Goal: Information Seeking & Learning: Learn about a topic

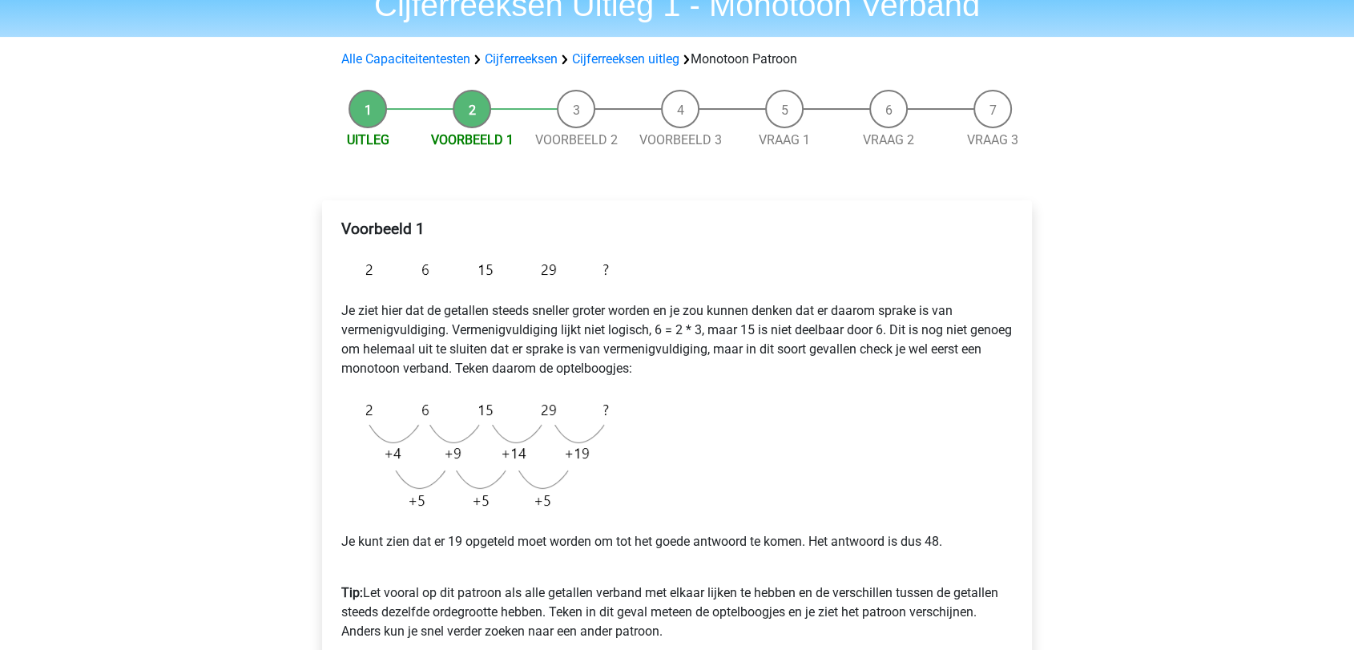
scroll to position [178, 0]
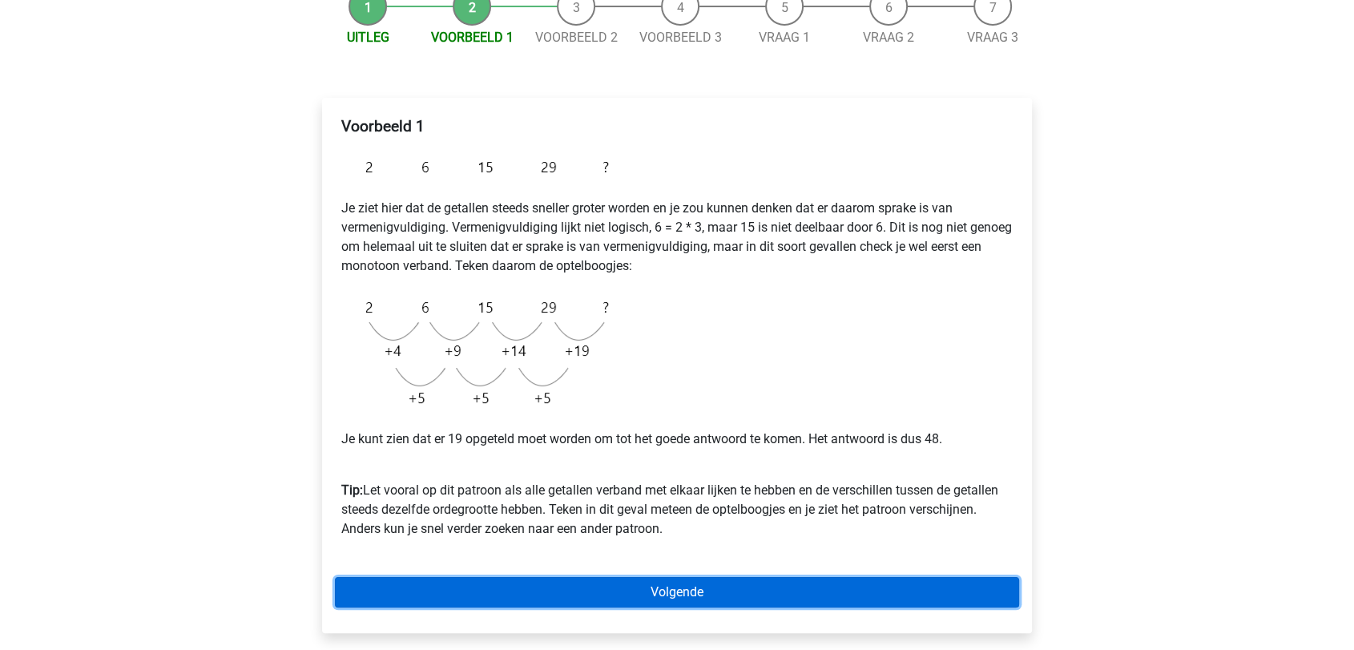
click at [678, 588] on link "Volgende" at bounding box center [677, 592] width 684 height 30
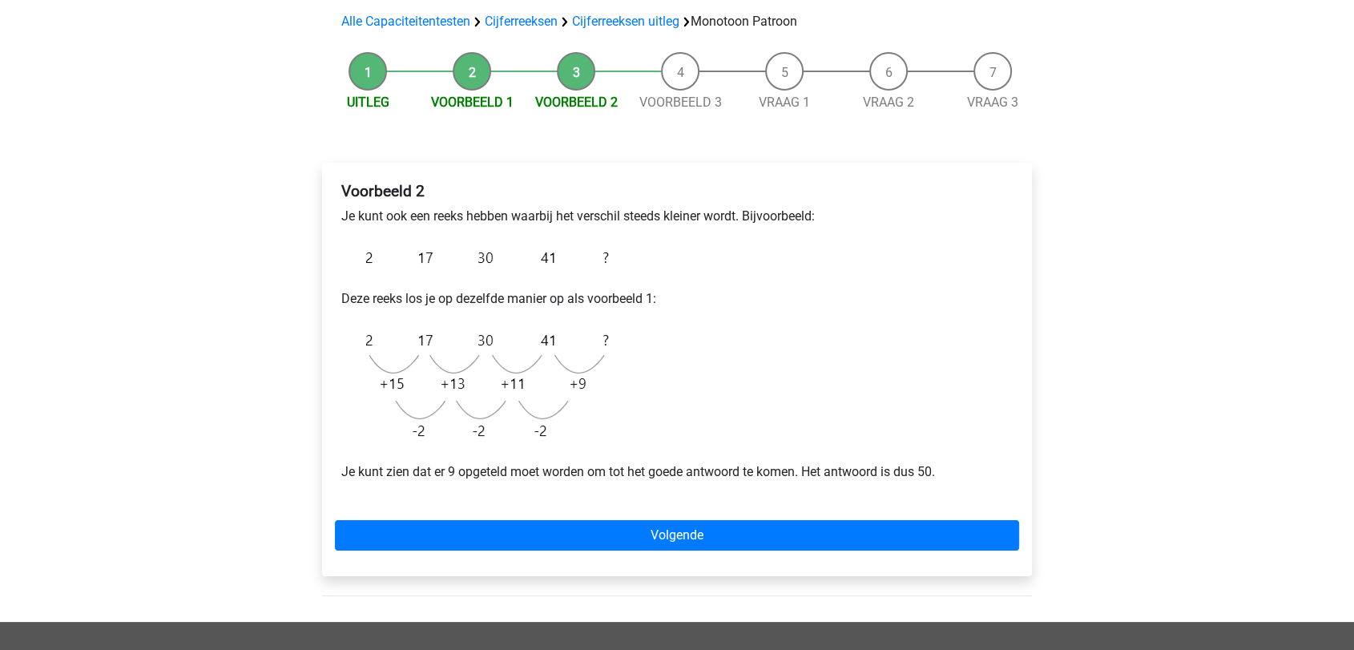
scroll to position [89, 0]
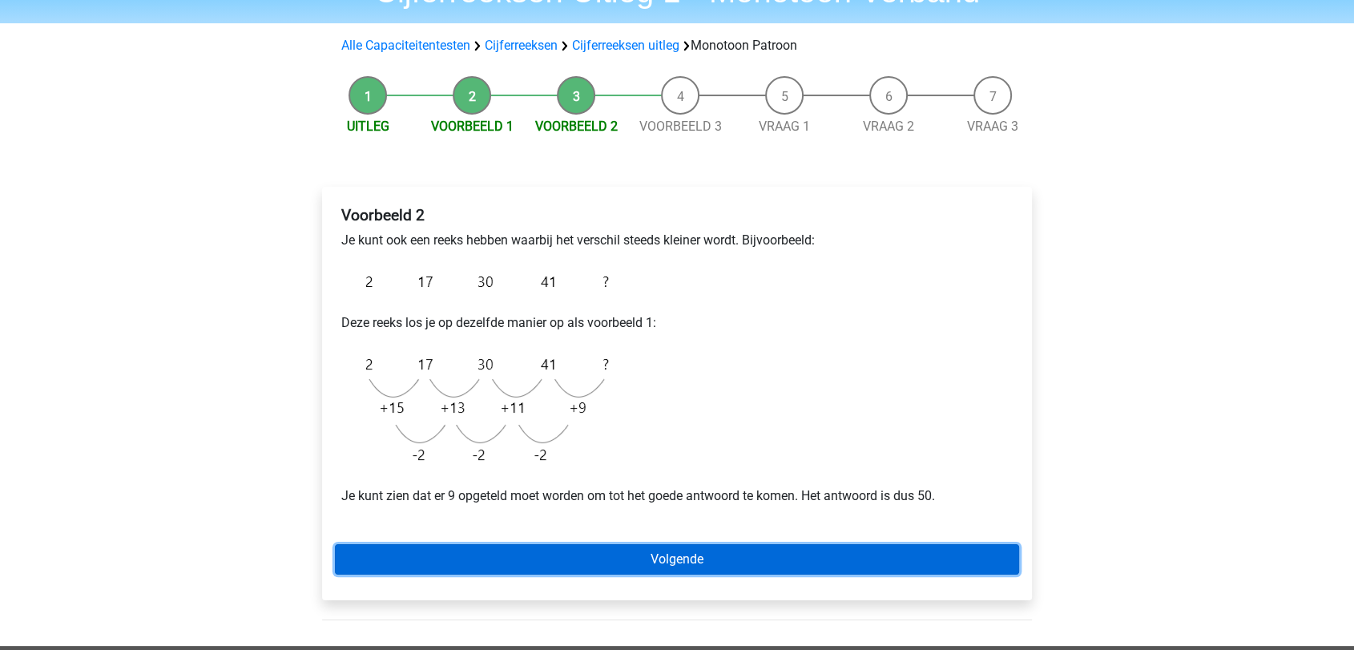
click at [704, 559] on link "Volgende" at bounding box center [677, 559] width 684 height 30
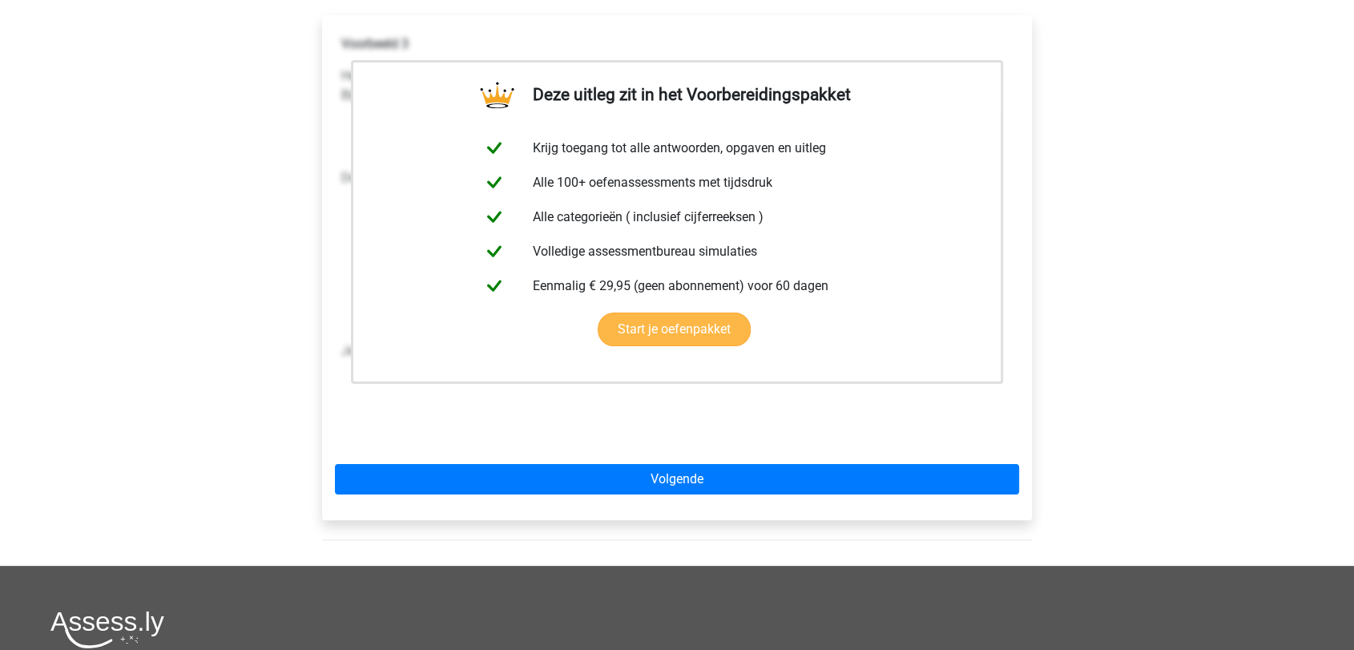
scroll to position [267, 0]
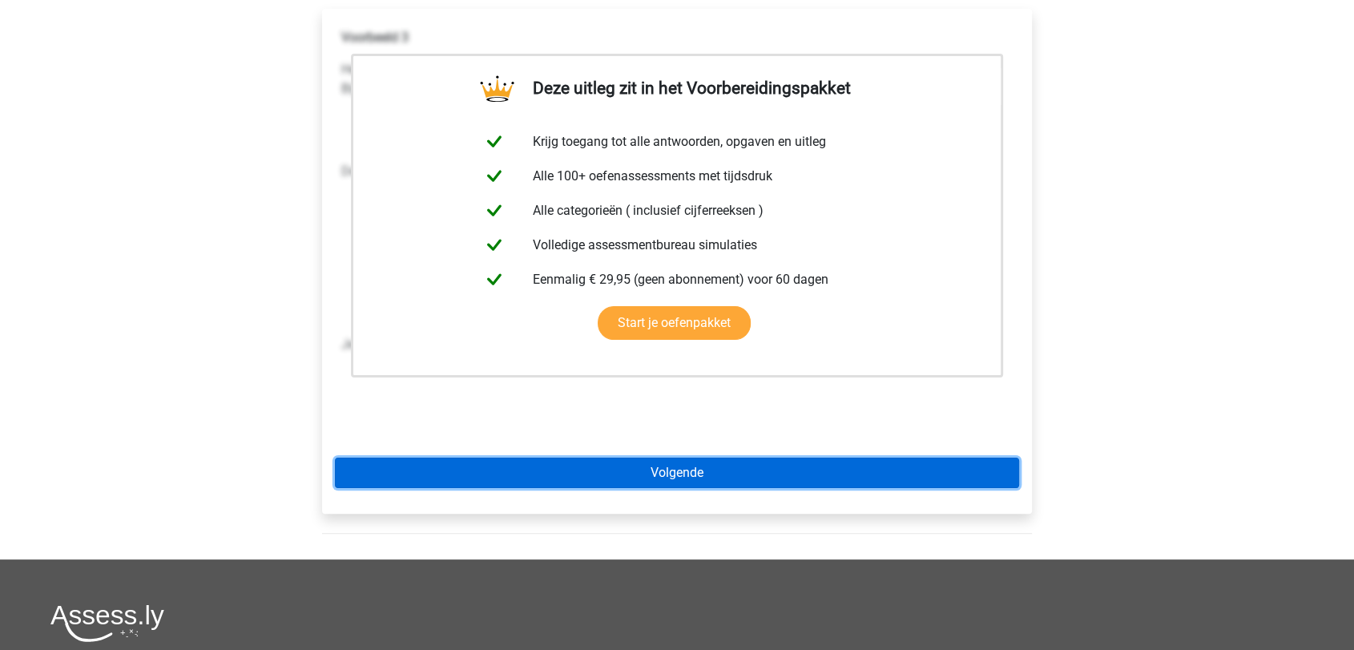
click at [708, 462] on link "Volgende" at bounding box center [677, 473] width 684 height 30
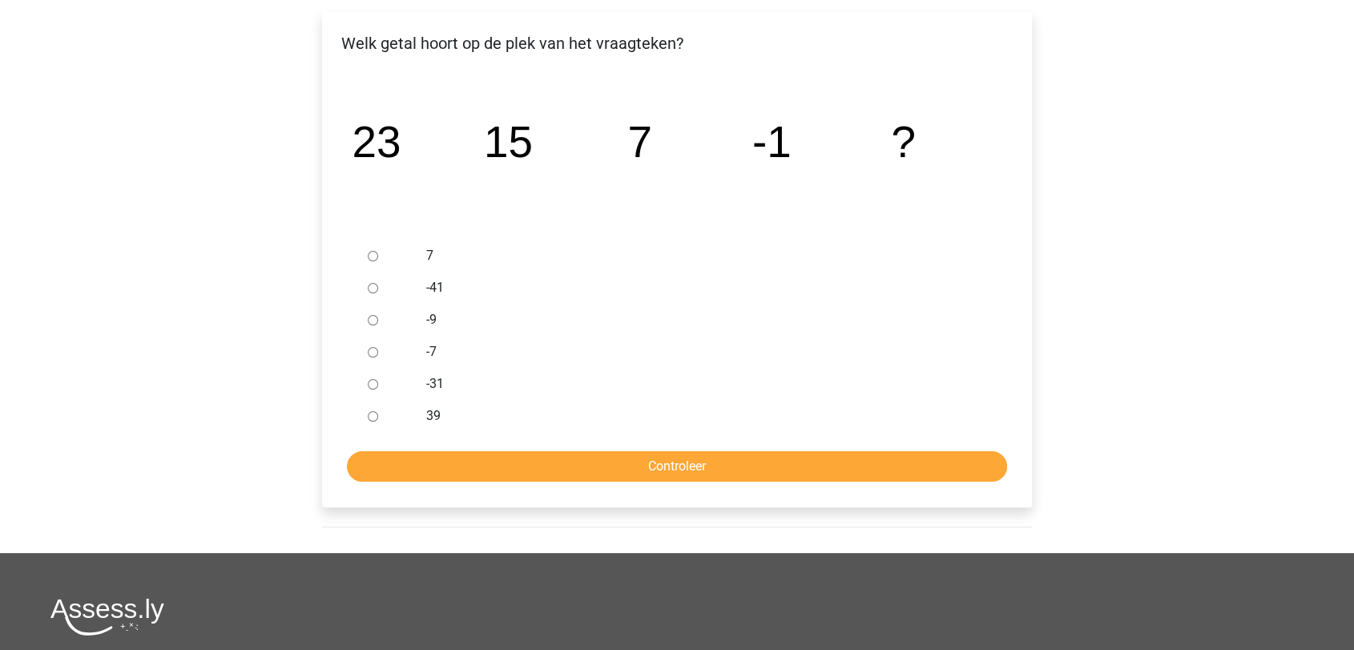
scroll to position [267, 0]
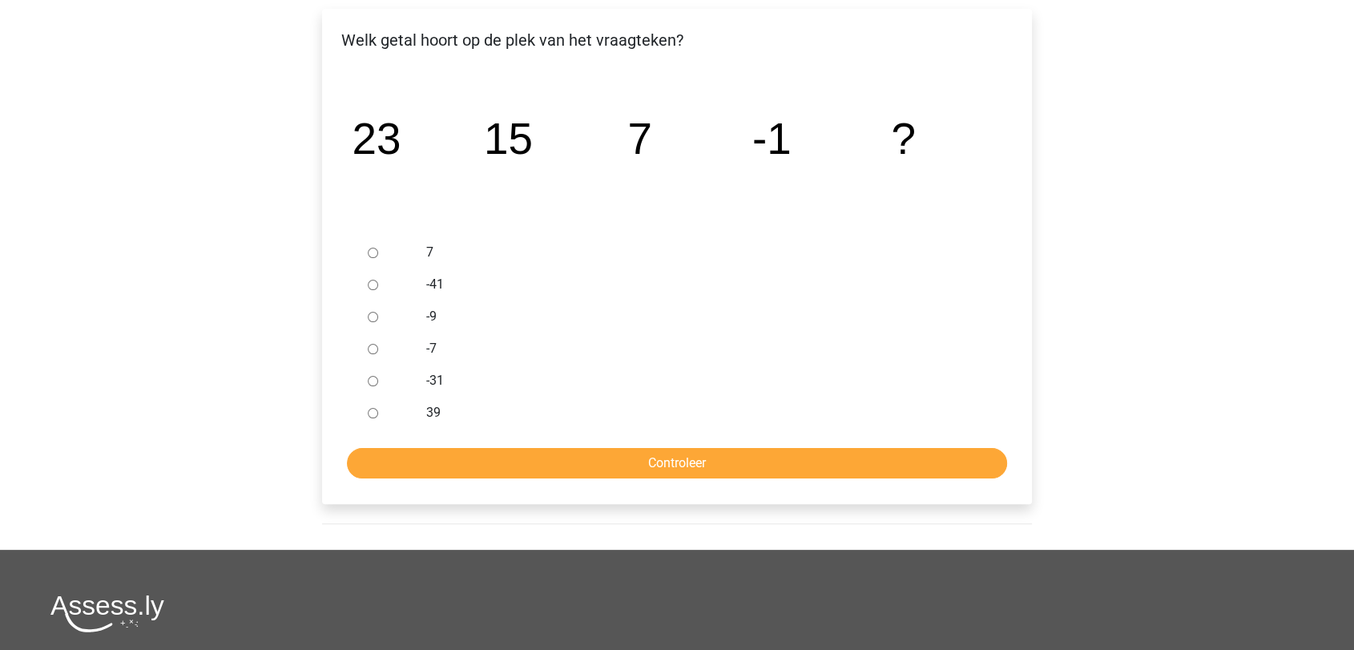
click at [372, 316] on input "-9" at bounding box center [373, 317] width 10 height 10
radio input "true"
click at [628, 454] on input "Controleer" at bounding box center [677, 463] width 660 height 30
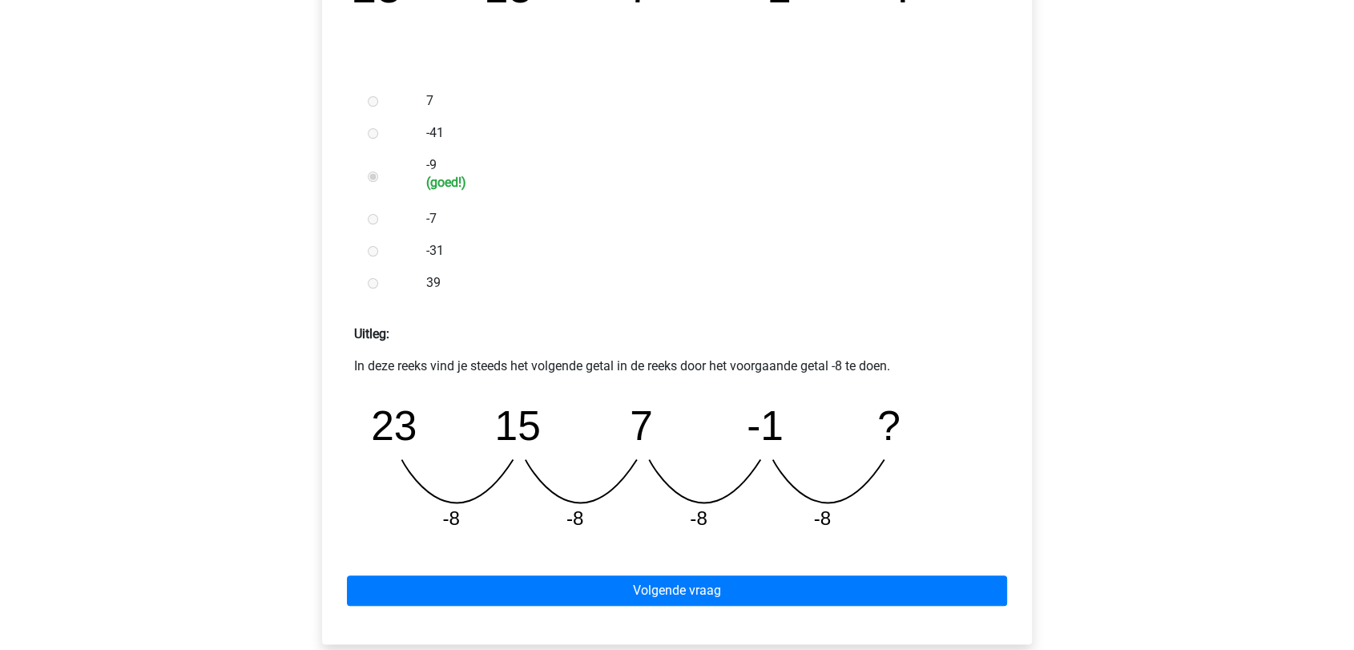
scroll to position [445, 0]
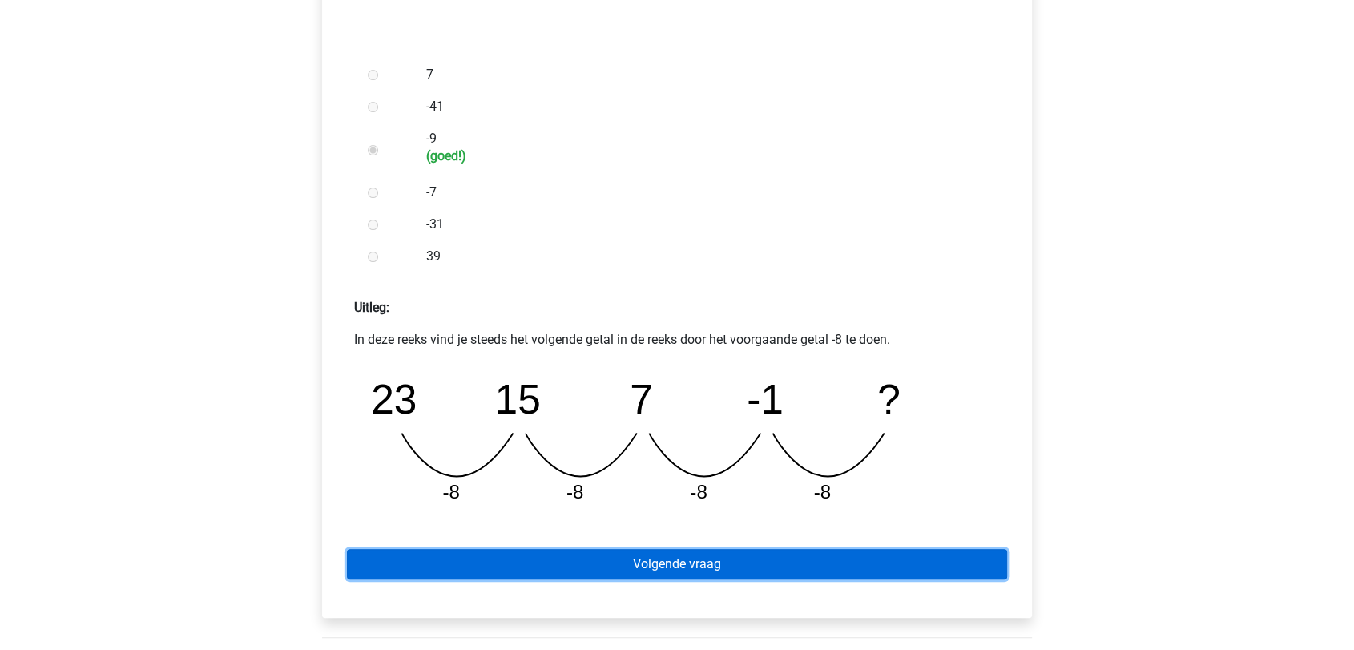
click at [696, 555] on link "Volgende vraag" at bounding box center [677, 564] width 660 height 30
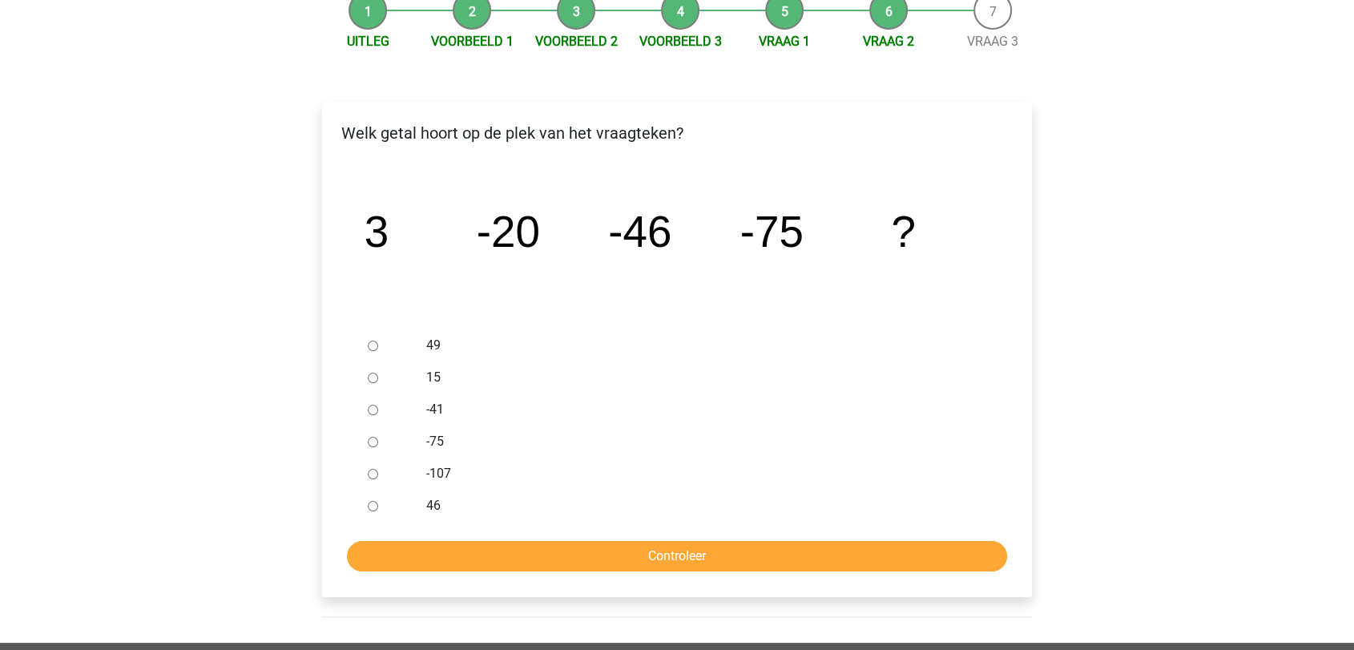
scroll to position [178, 0]
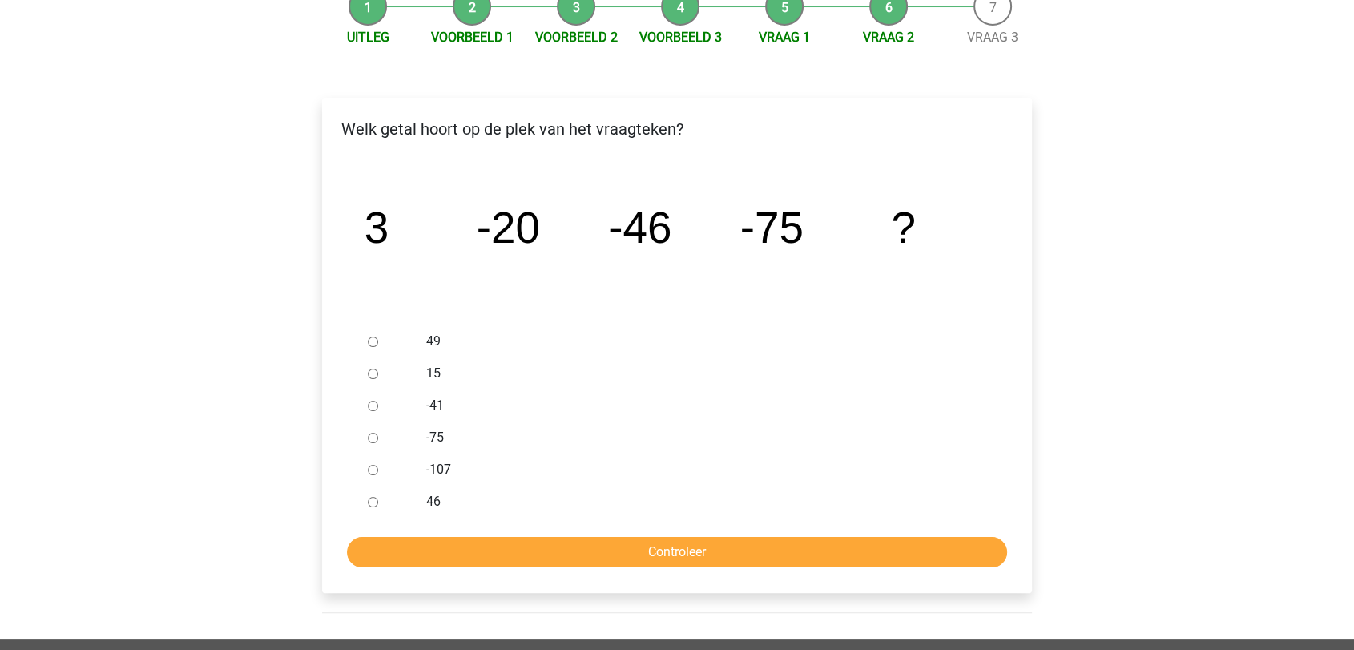
click at [370, 465] on input "-107" at bounding box center [373, 470] width 10 height 10
radio input "true"
click at [647, 547] on input "Controleer" at bounding box center [677, 552] width 660 height 30
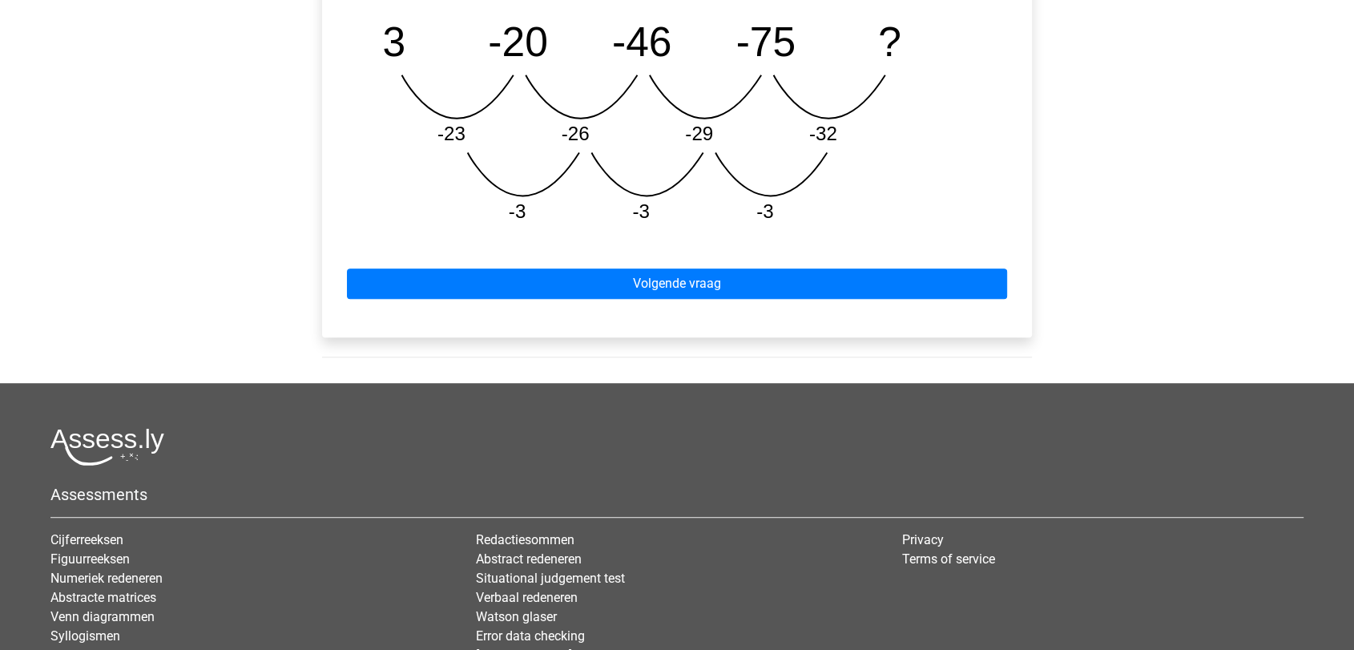
scroll to position [890, 0]
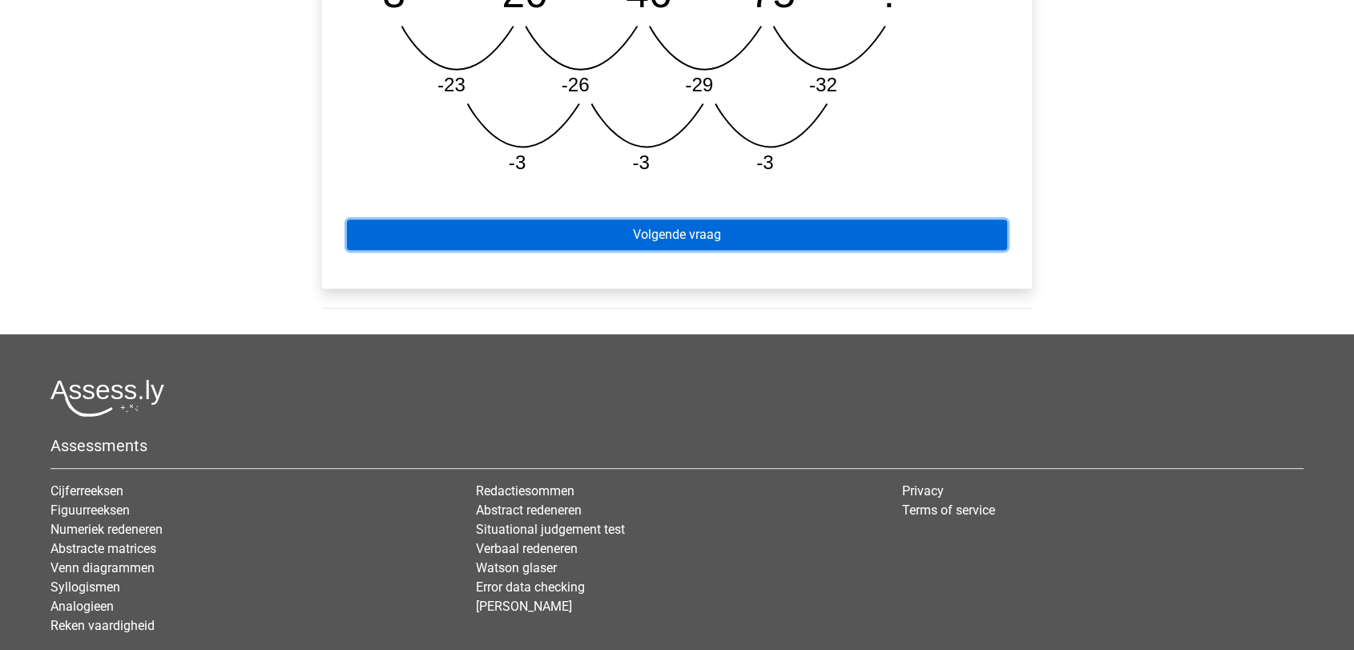
click at [681, 248] on link "Volgende vraag" at bounding box center [677, 235] width 660 height 30
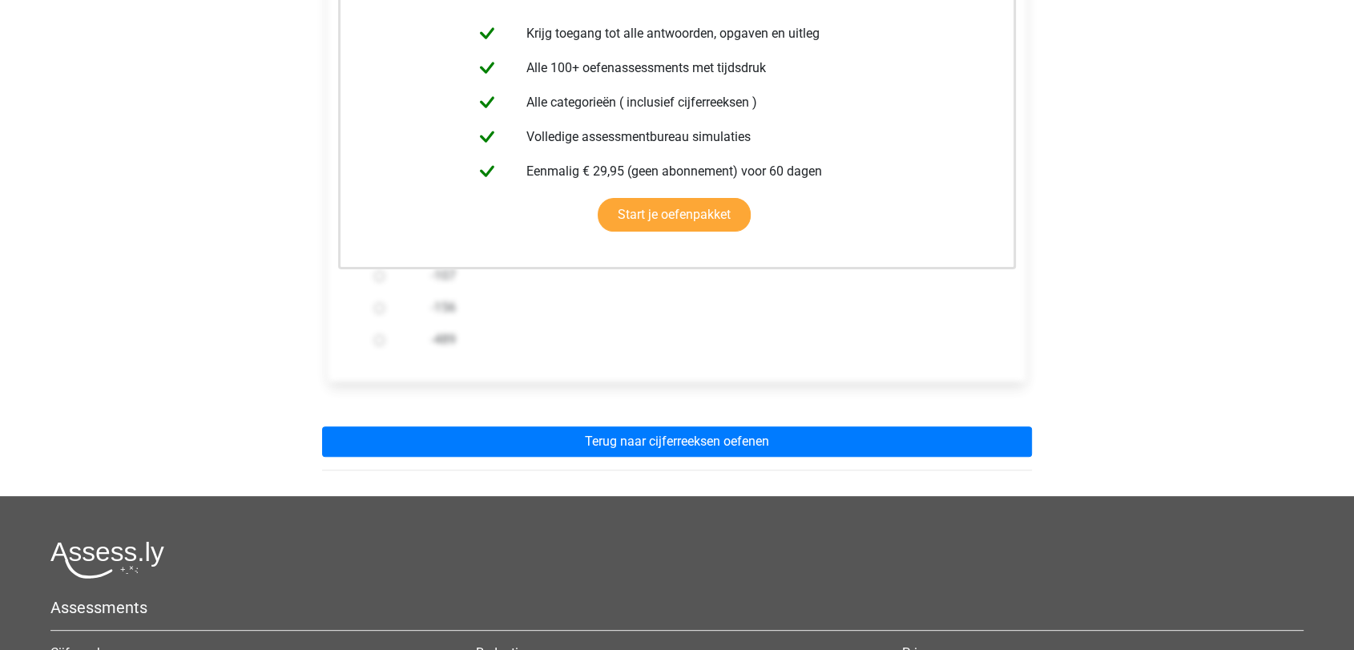
scroll to position [434, 0]
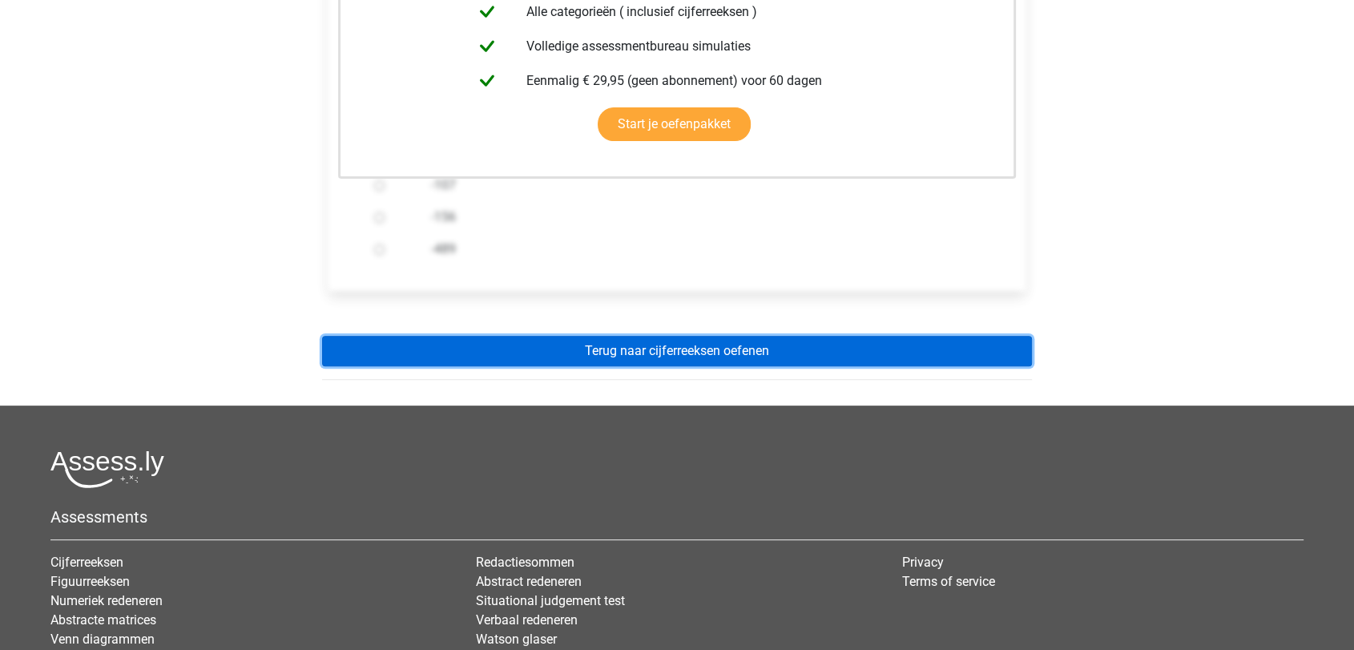
click at [727, 357] on link "Terug naar cijferreeksen oefenen" at bounding box center [677, 351] width 710 height 30
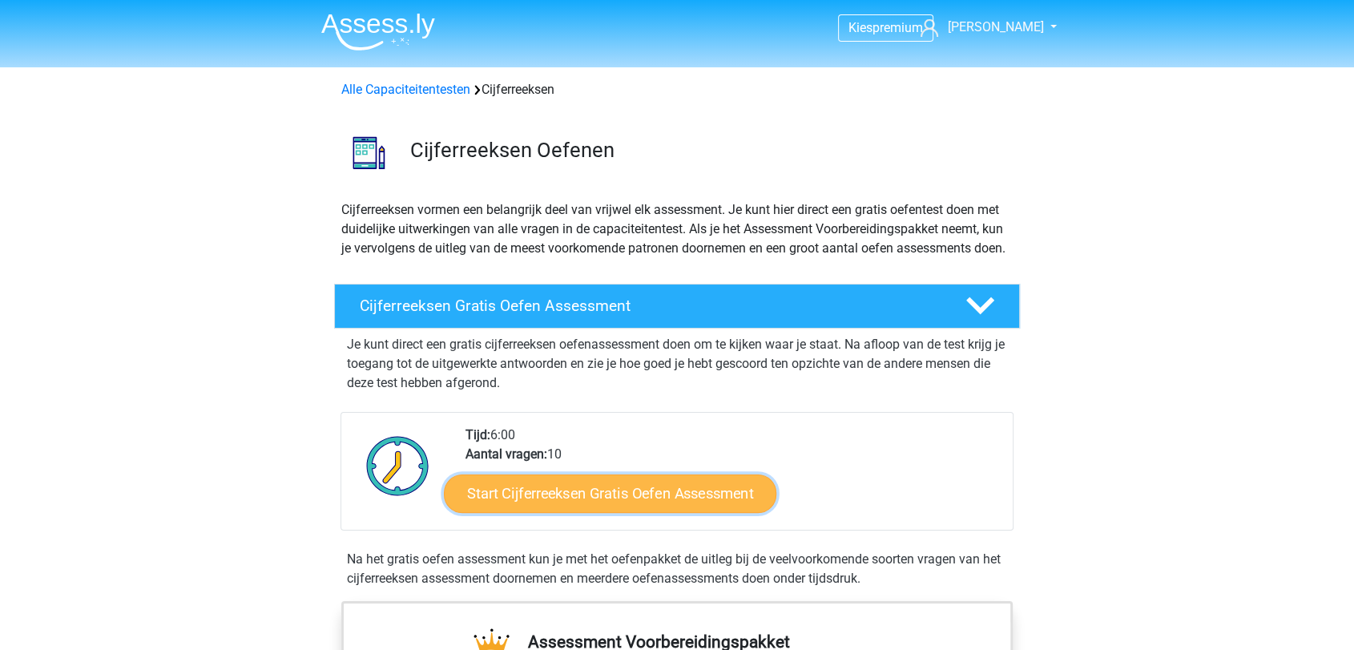
click at [618, 502] on link "Start Cijferreeksen Gratis Oefen Assessment" at bounding box center [610, 493] width 333 height 38
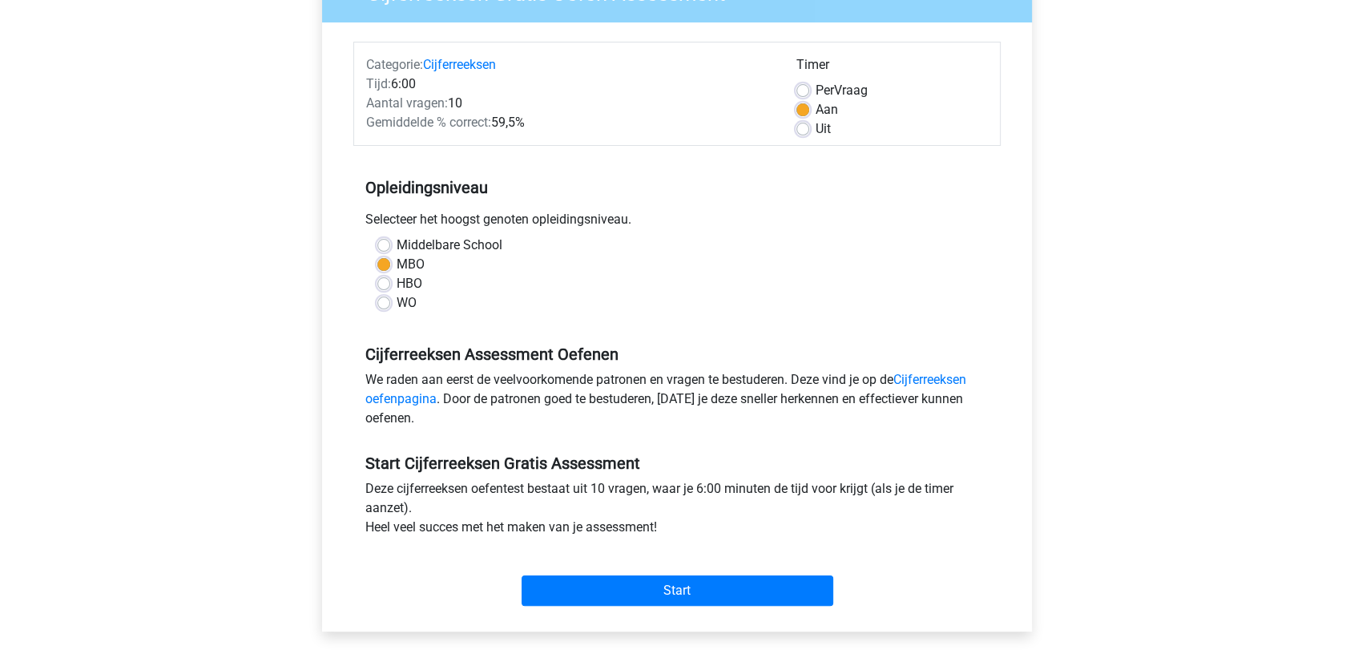
scroll to position [267, 0]
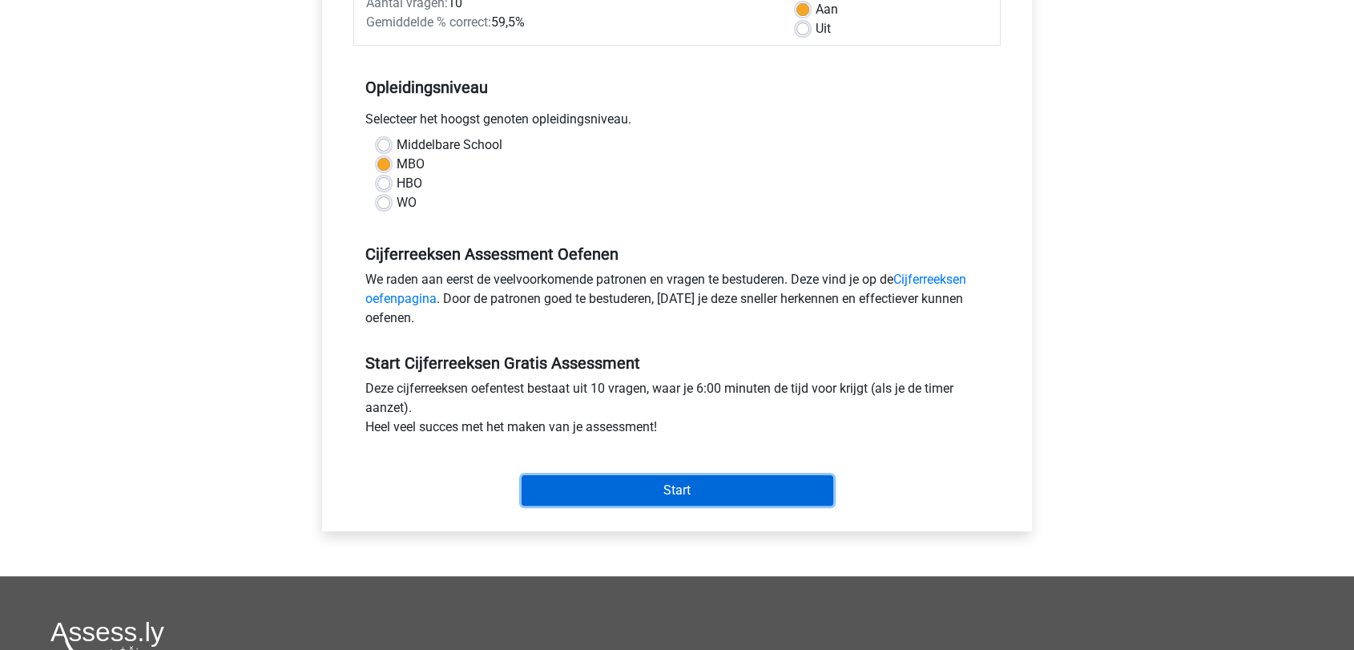
click at [712, 488] on input "Start" at bounding box center [678, 490] width 312 height 30
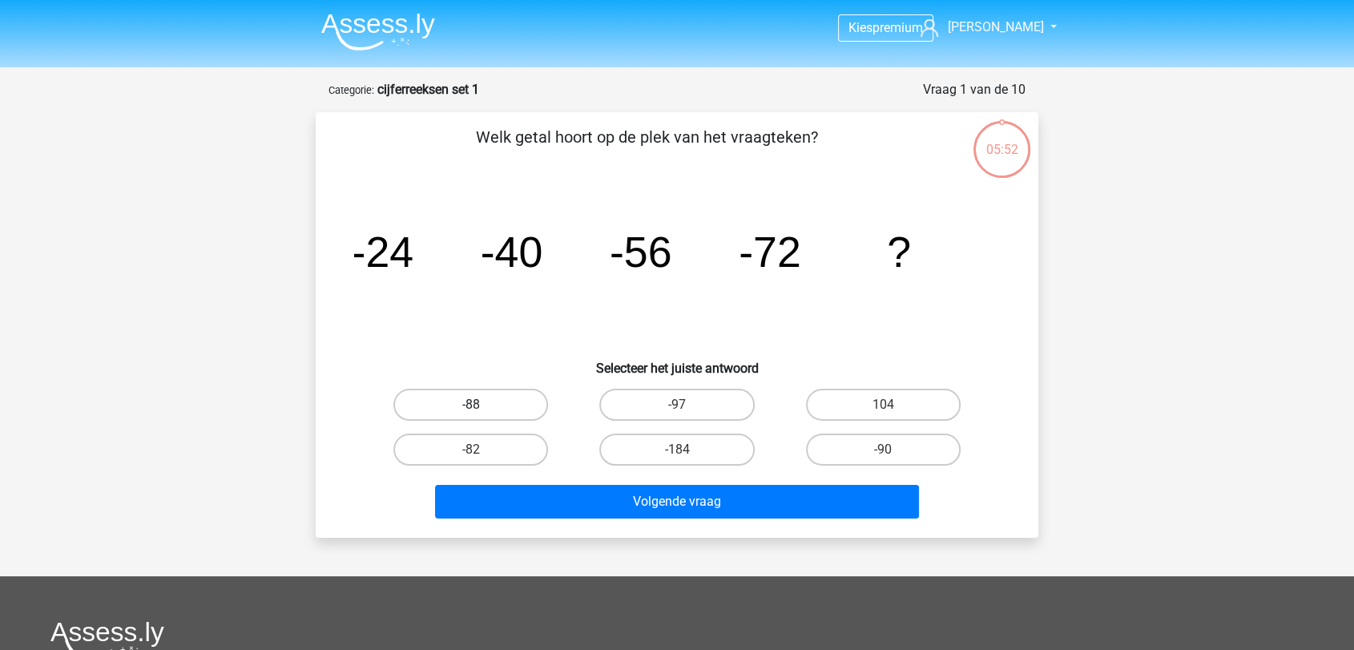
click at [519, 401] on label "-88" at bounding box center [470, 405] width 155 height 32
click at [482, 405] on input "-88" at bounding box center [476, 410] width 10 height 10
radio input "true"
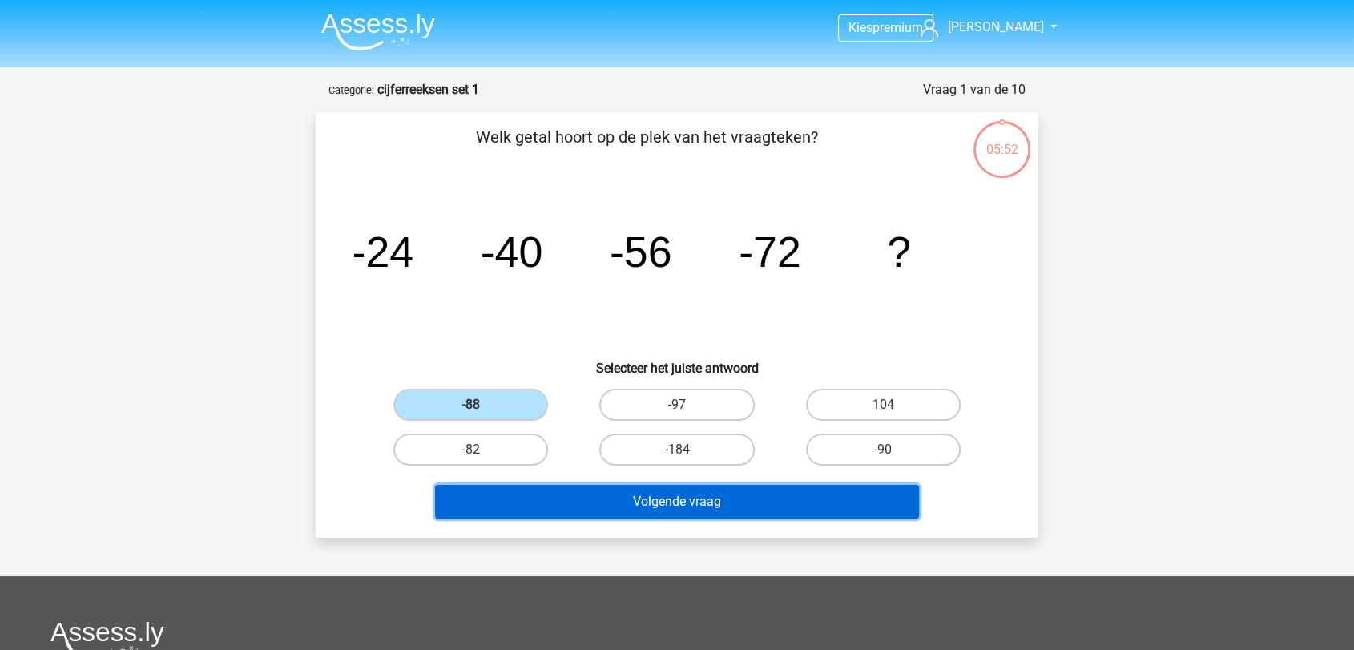
click at [654, 505] on button "Volgende vraag" at bounding box center [677, 502] width 485 height 34
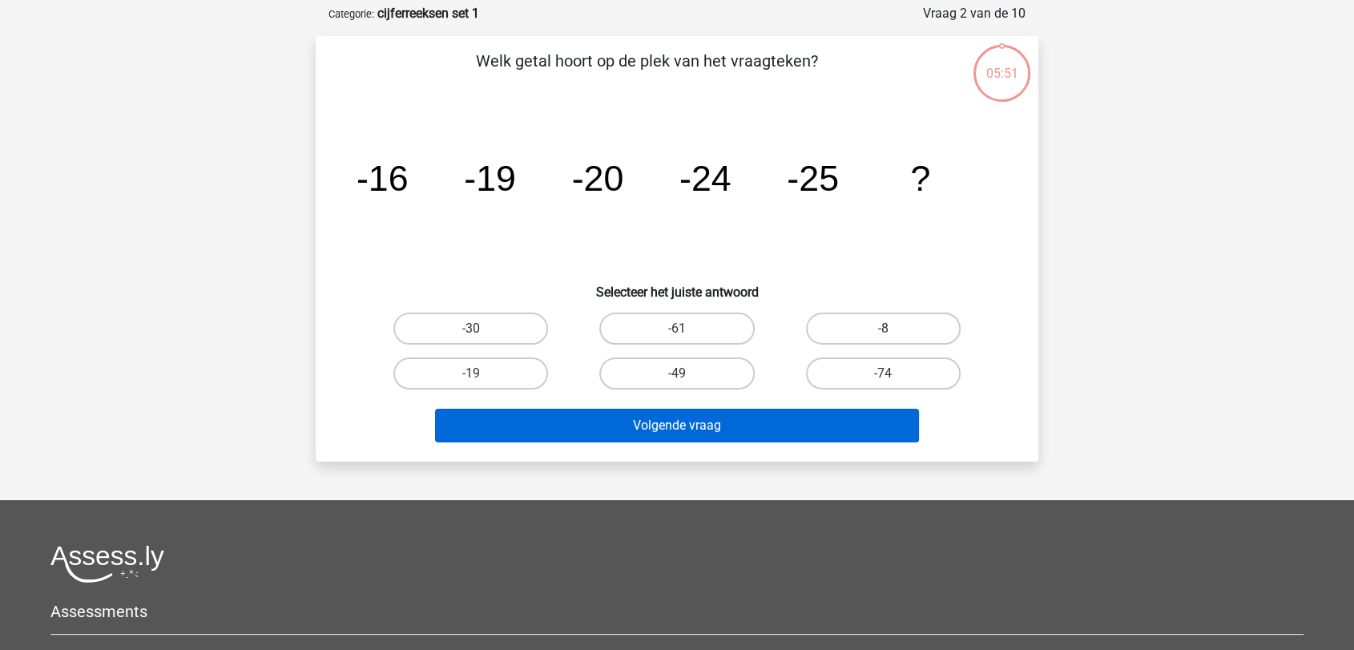
scroll to position [80, 0]
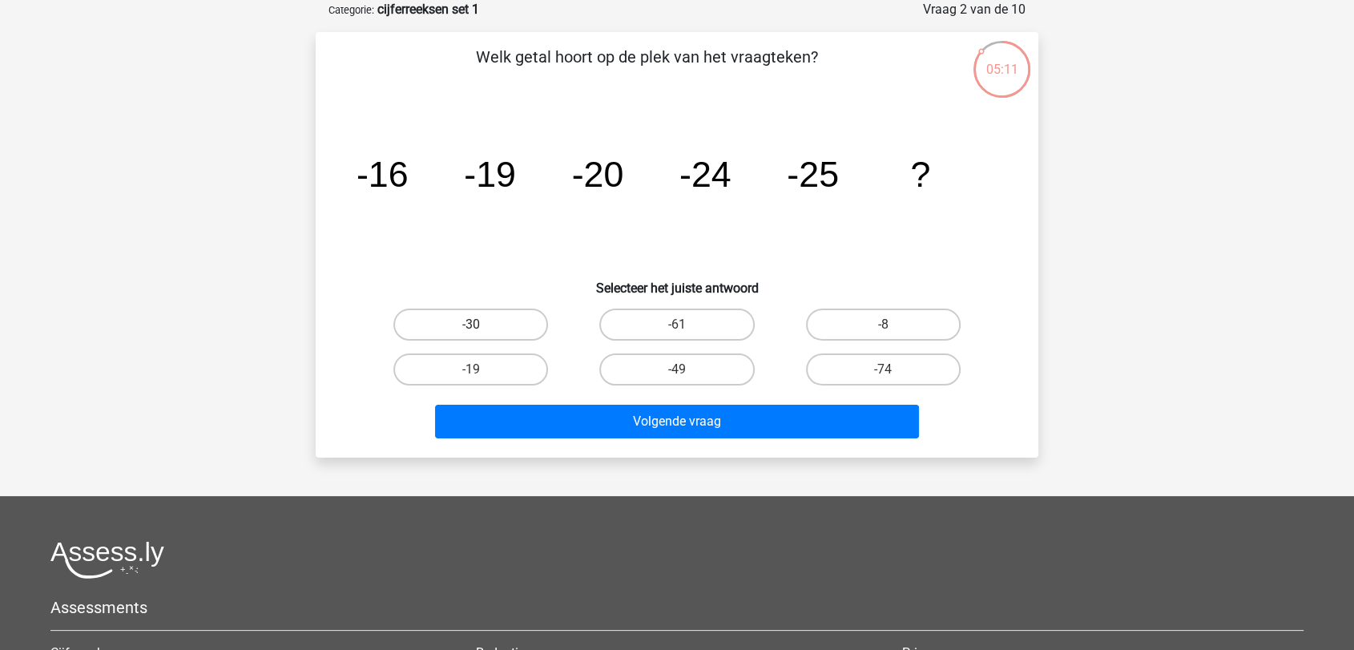
click at [490, 318] on label "-30" at bounding box center [470, 325] width 155 height 32
click at [482, 325] on input "-30" at bounding box center [476, 330] width 10 height 10
radio input "true"
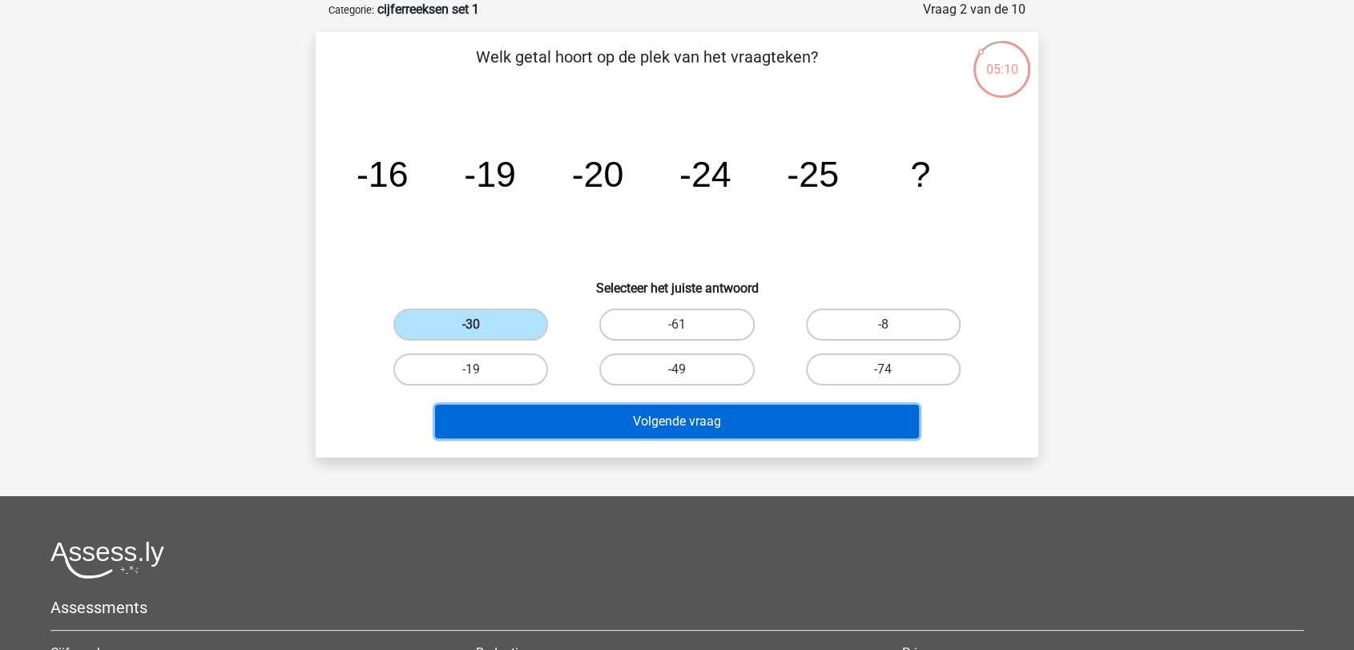
click at [708, 429] on button "Volgende vraag" at bounding box center [677, 422] width 485 height 34
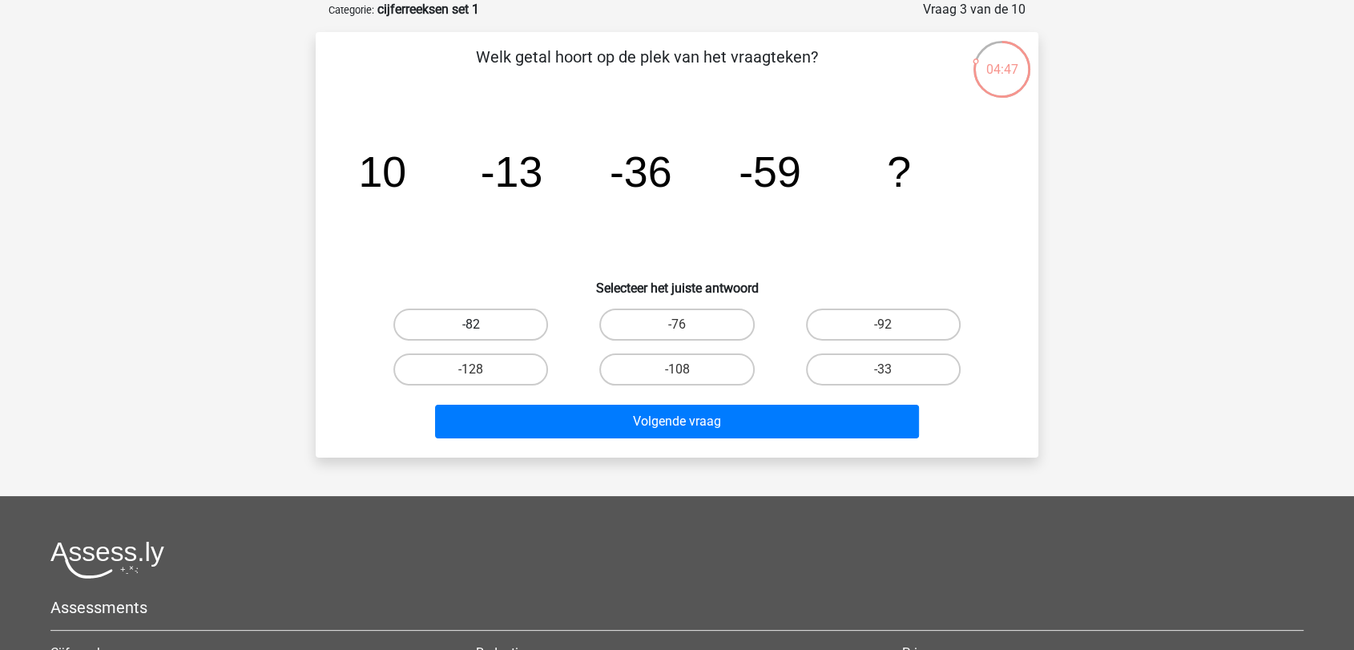
click at [507, 322] on label "-82" at bounding box center [470, 325] width 155 height 32
click at [482, 325] on input "-82" at bounding box center [476, 330] width 10 height 10
radio input "true"
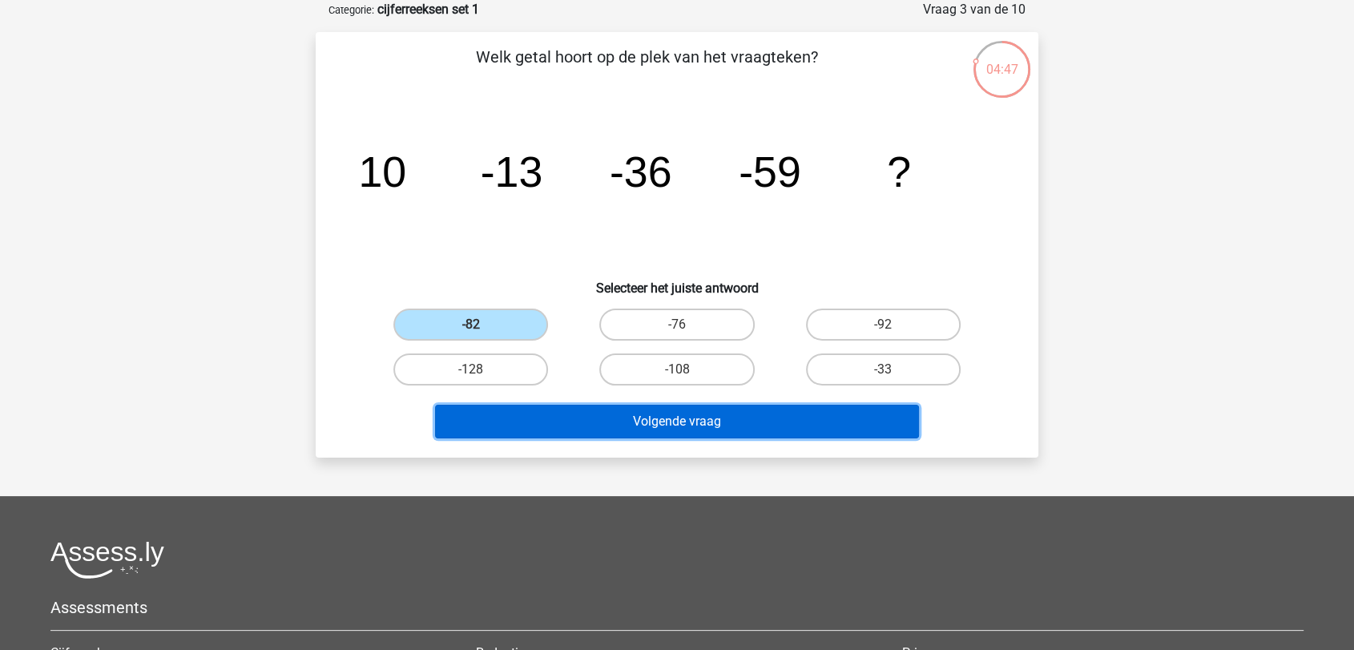
click at [638, 418] on button "Volgende vraag" at bounding box center [677, 422] width 485 height 34
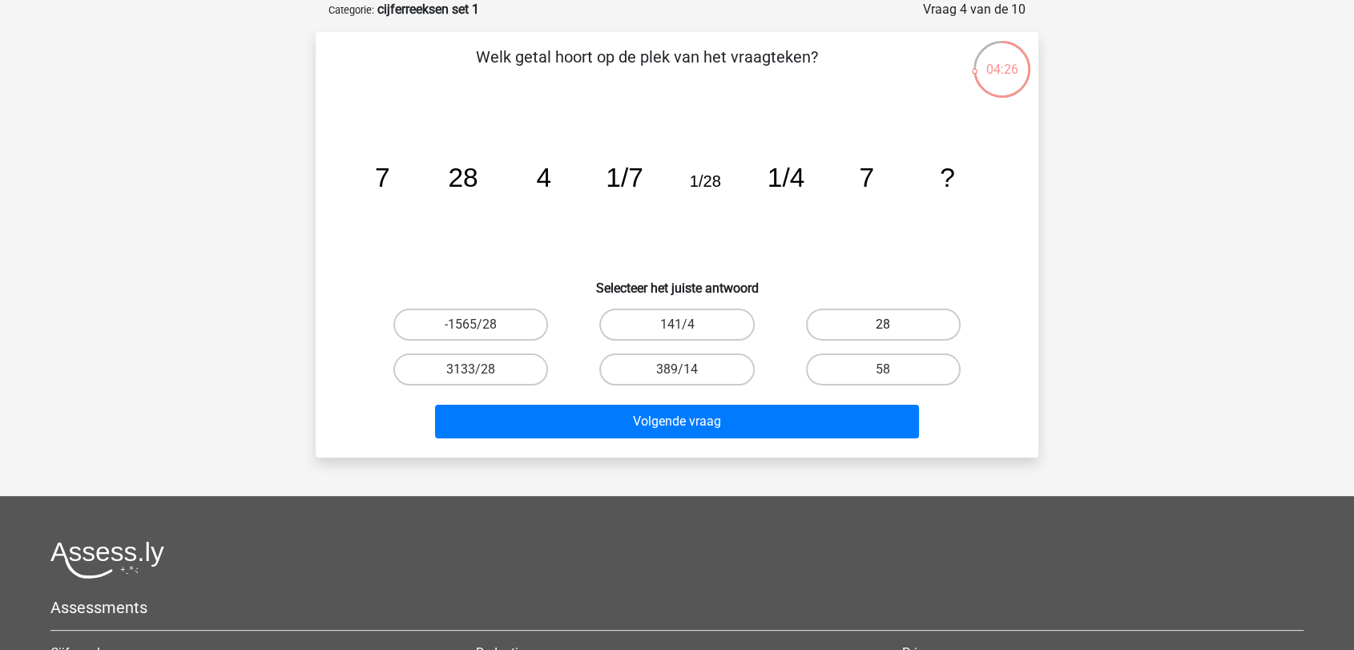
click at [888, 318] on label "28" at bounding box center [883, 325] width 155 height 32
click at [888, 325] on input "28" at bounding box center [888, 330] width 10 height 10
radio input "true"
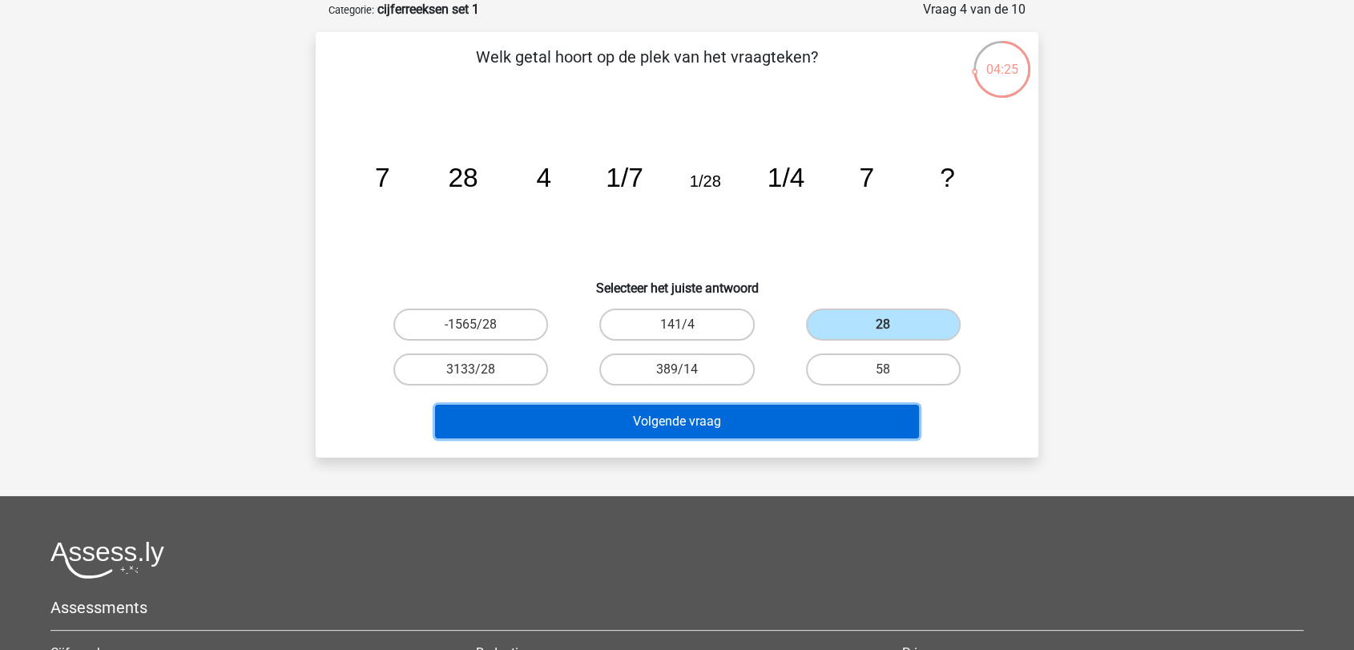
click at [765, 415] on button "Volgende vraag" at bounding box center [677, 422] width 485 height 34
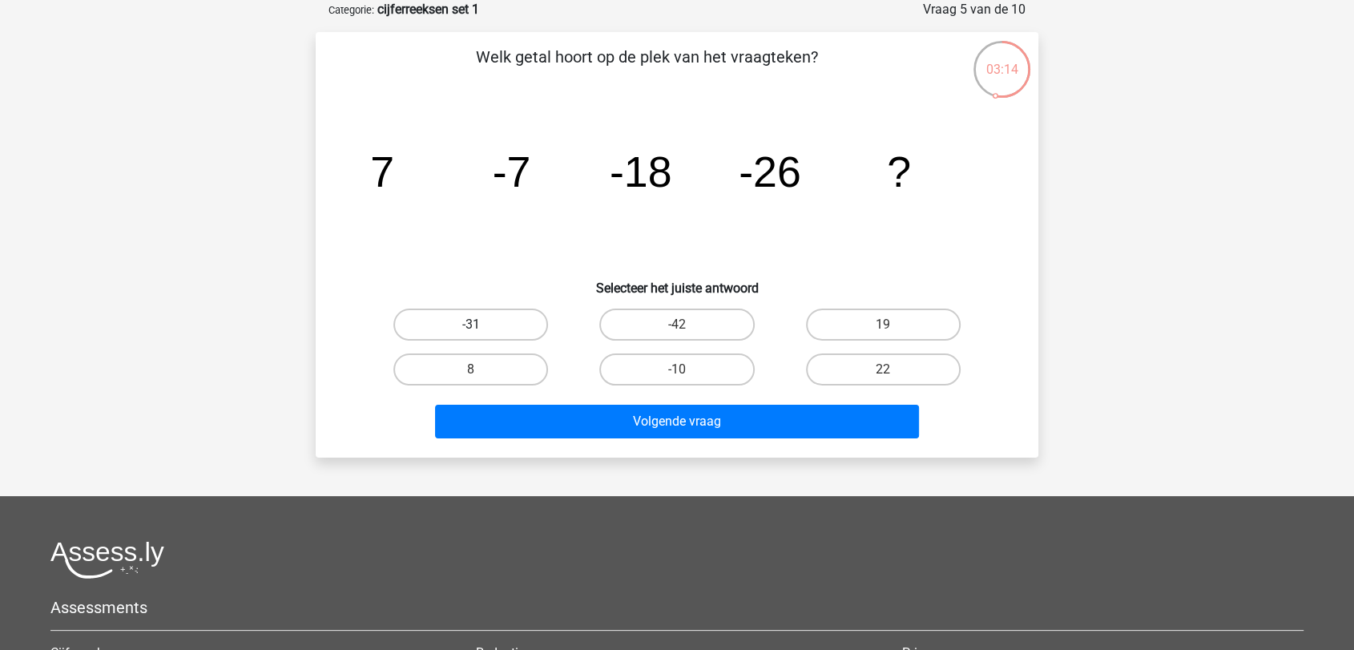
click at [512, 319] on label "-31" at bounding box center [470, 325] width 155 height 32
click at [482, 325] on input "-31" at bounding box center [476, 330] width 10 height 10
radio input "true"
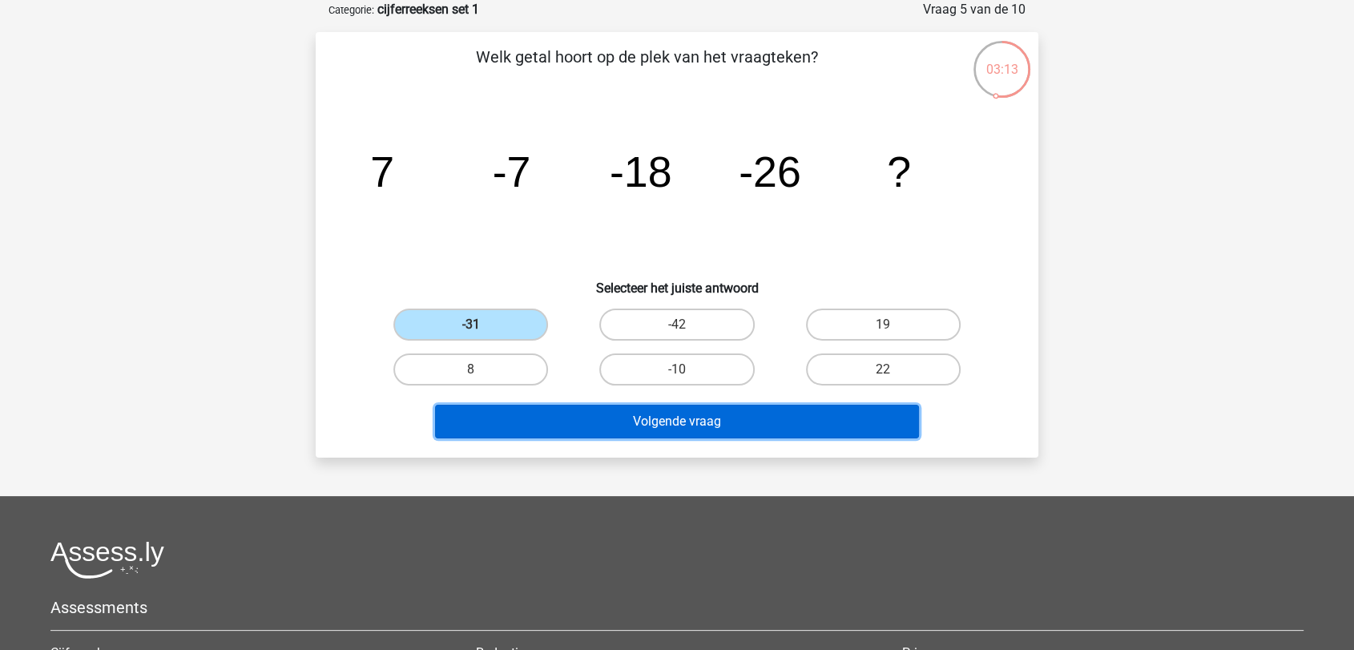
click at [659, 405] on button "Volgende vraag" at bounding box center [677, 422] width 485 height 34
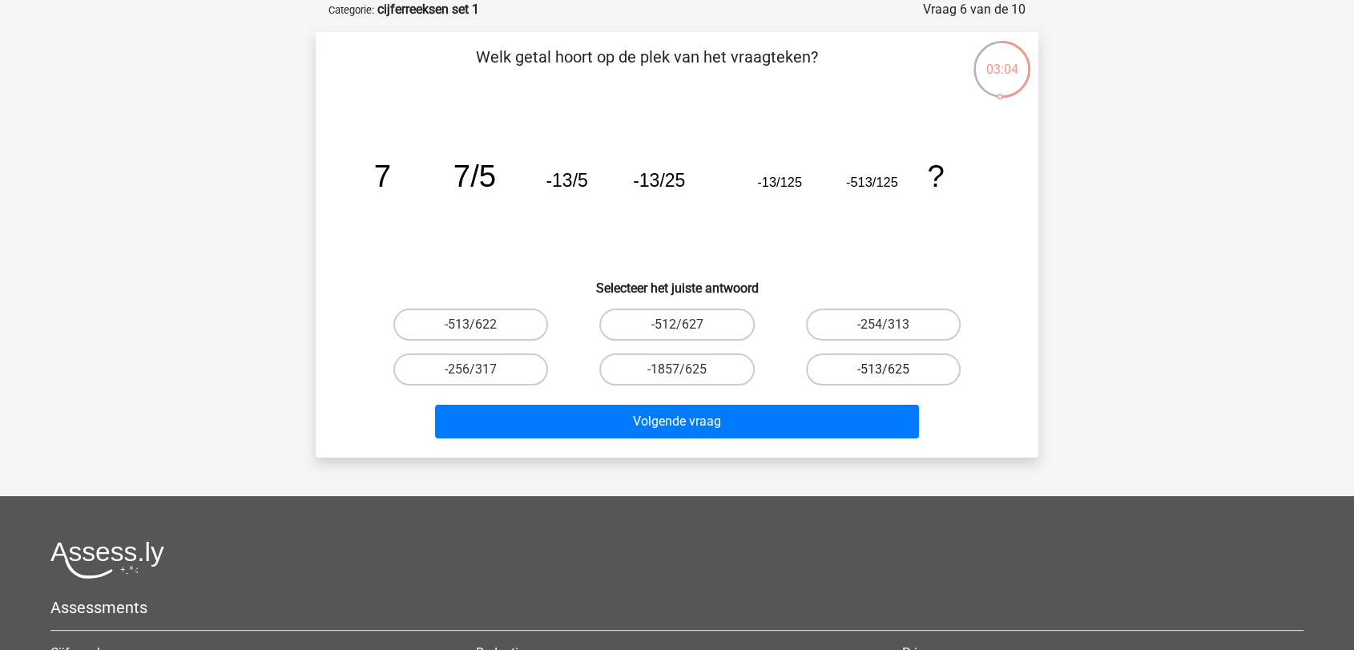
click at [878, 367] on label "-513/625" at bounding box center [883, 369] width 155 height 32
click at [883, 369] on input "-513/625" at bounding box center [888, 374] width 10 height 10
radio input "true"
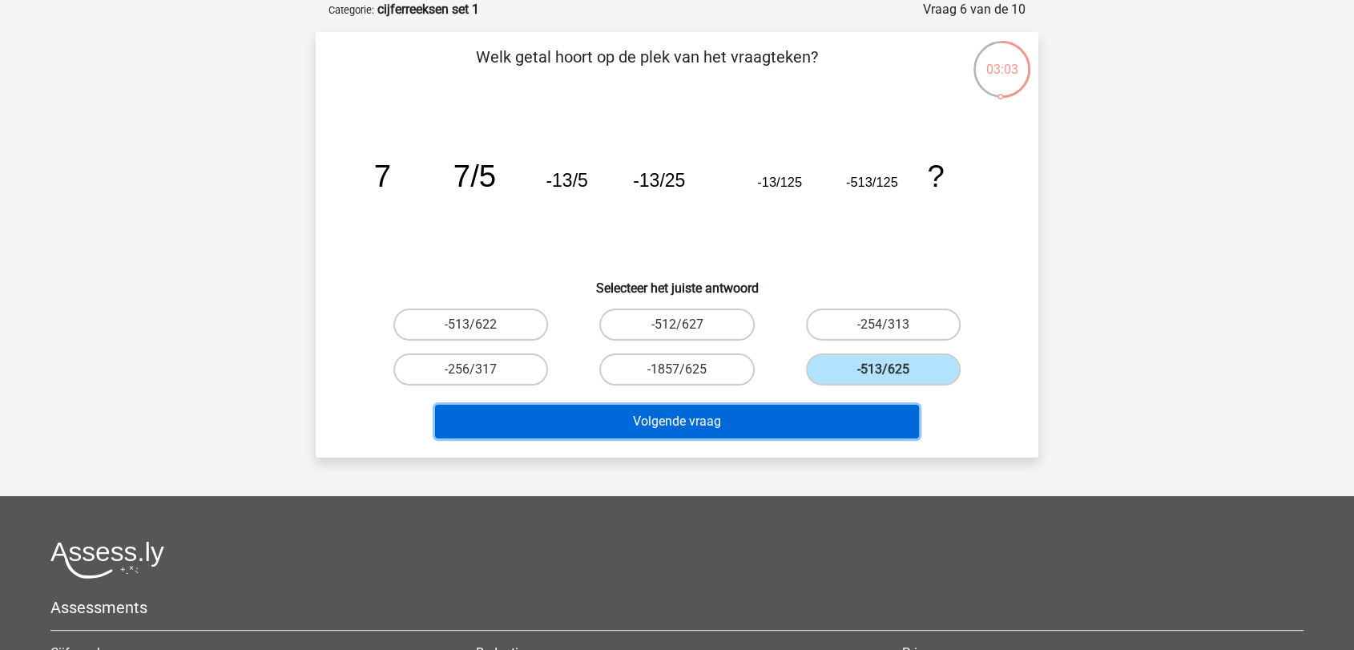
click at [789, 405] on button "Volgende vraag" at bounding box center [677, 422] width 485 height 34
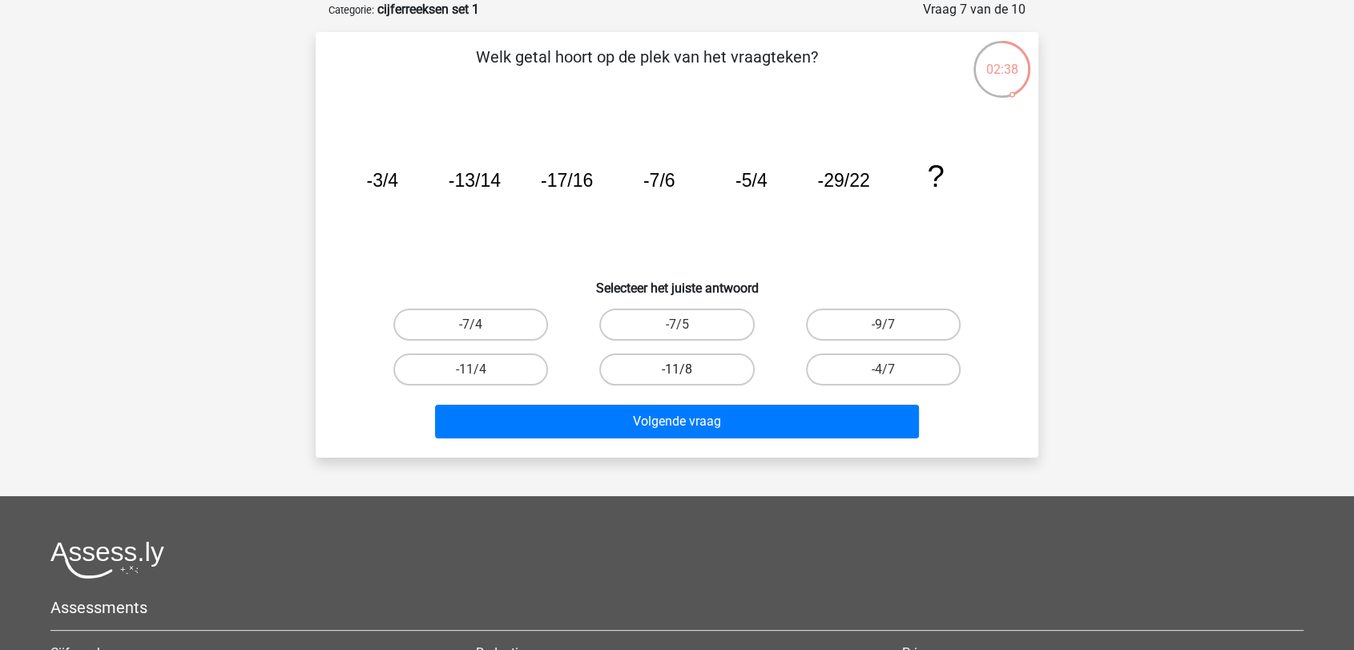
click at [712, 371] on label "-11/8" at bounding box center [676, 369] width 155 height 32
click at [688, 371] on input "-11/8" at bounding box center [682, 374] width 10 height 10
radio input "true"
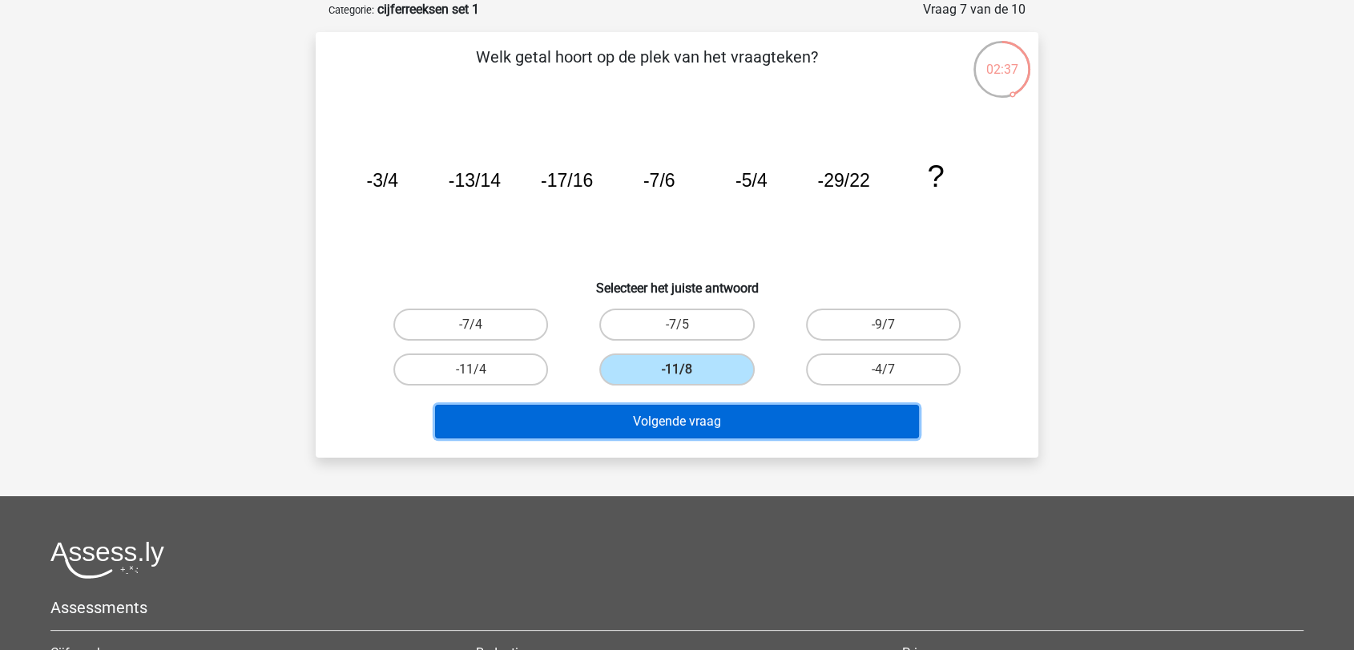
click at [719, 417] on button "Volgende vraag" at bounding box center [677, 422] width 485 height 34
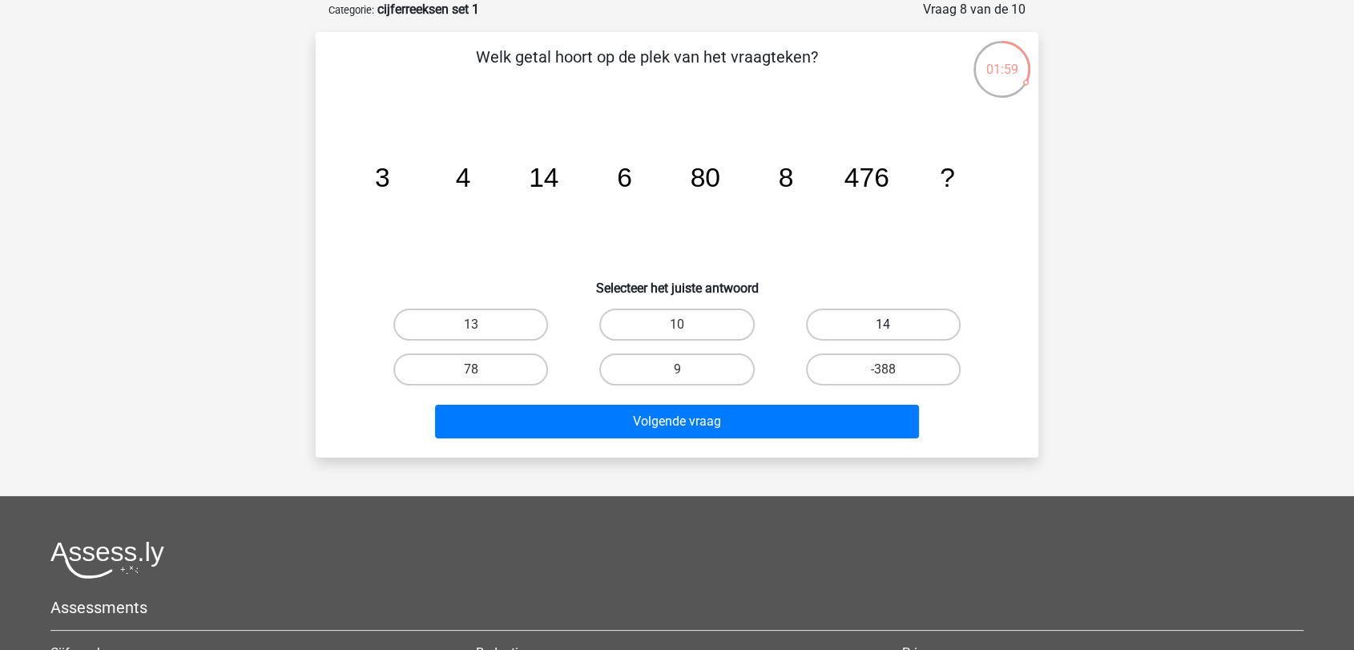
click at [885, 318] on label "14" at bounding box center [883, 325] width 155 height 32
click at [885, 325] on input "14" at bounding box center [888, 330] width 10 height 10
radio input "true"
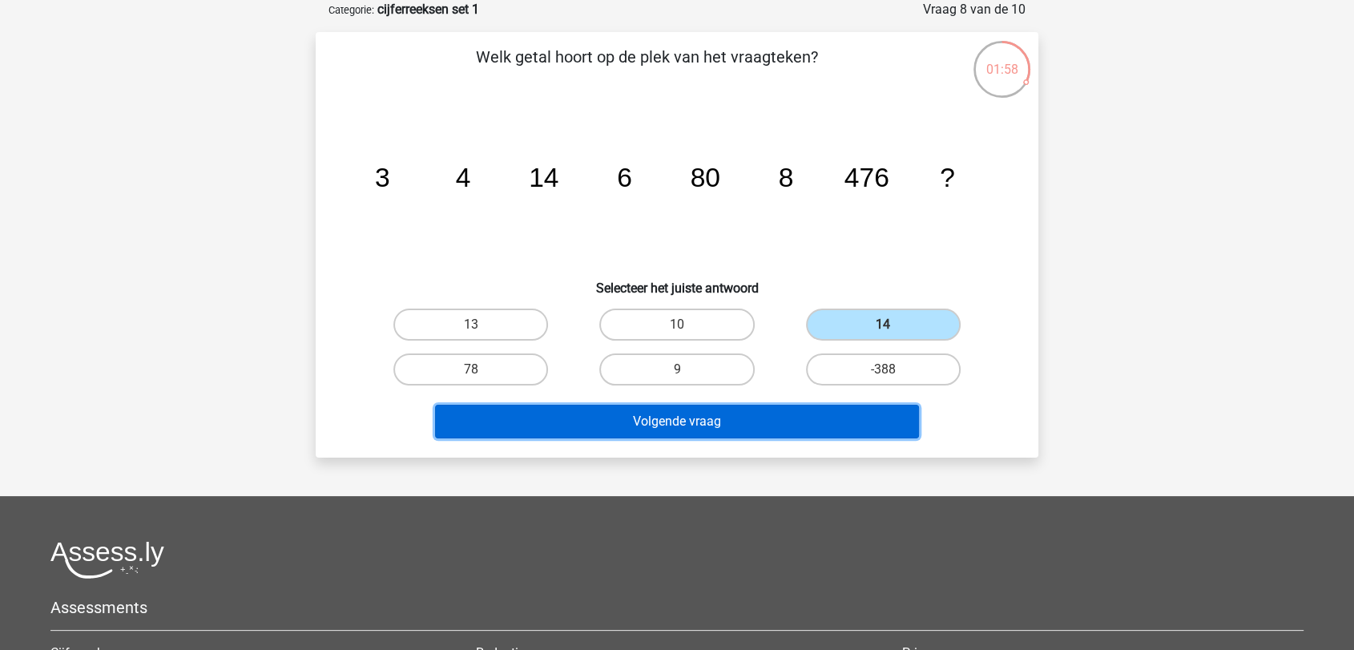
click at [782, 405] on button "Volgende vraag" at bounding box center [677, 422] width 485 height 34
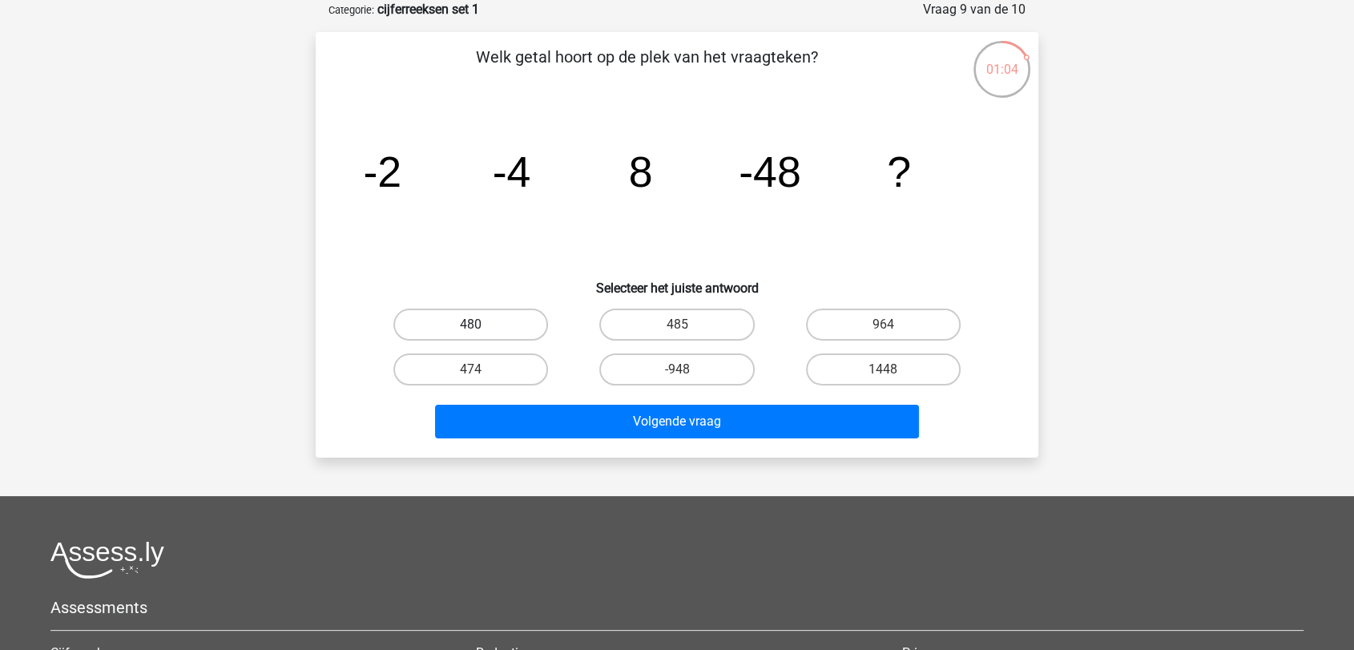
click at [521, 322] on label "480" at bounding box center [470, 325] width 155 height 32
click at [482, 325] on input "480" at bounding box center [476, 330] width 10 height 10
radio input "true"
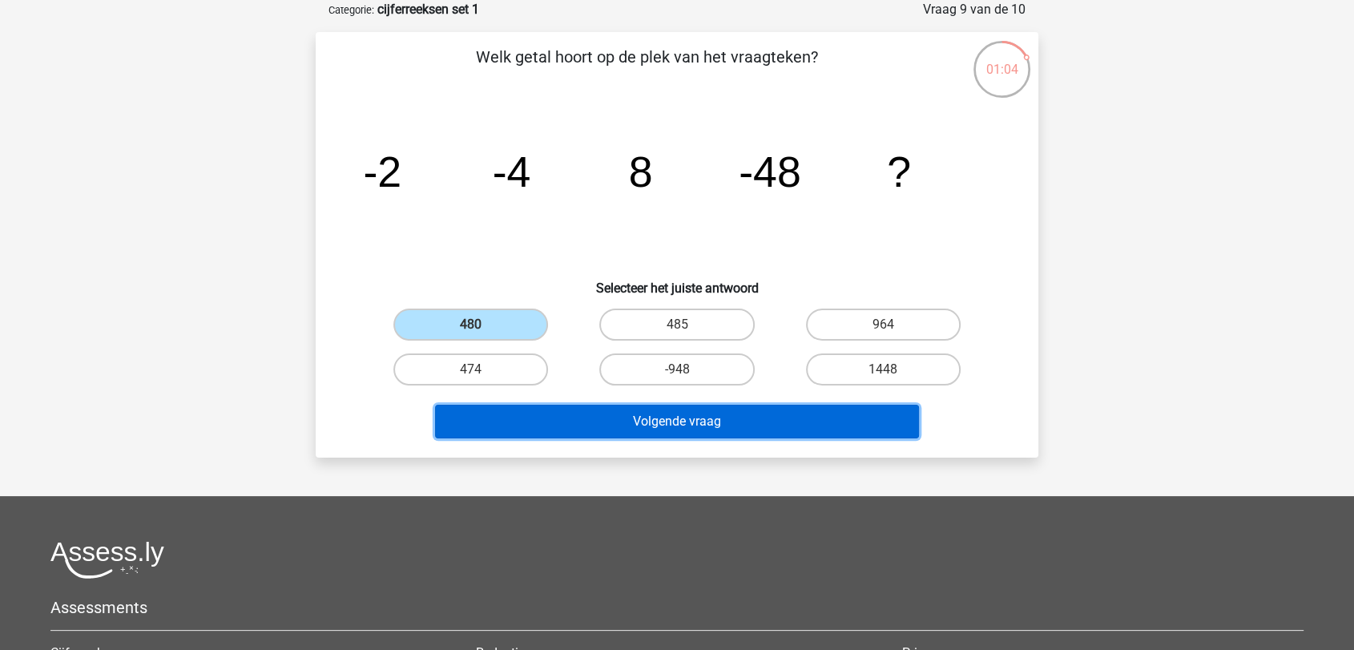
click at [684, 415] on button "Volgende vraag" at bounding box center [677, 422] width 485 height 34
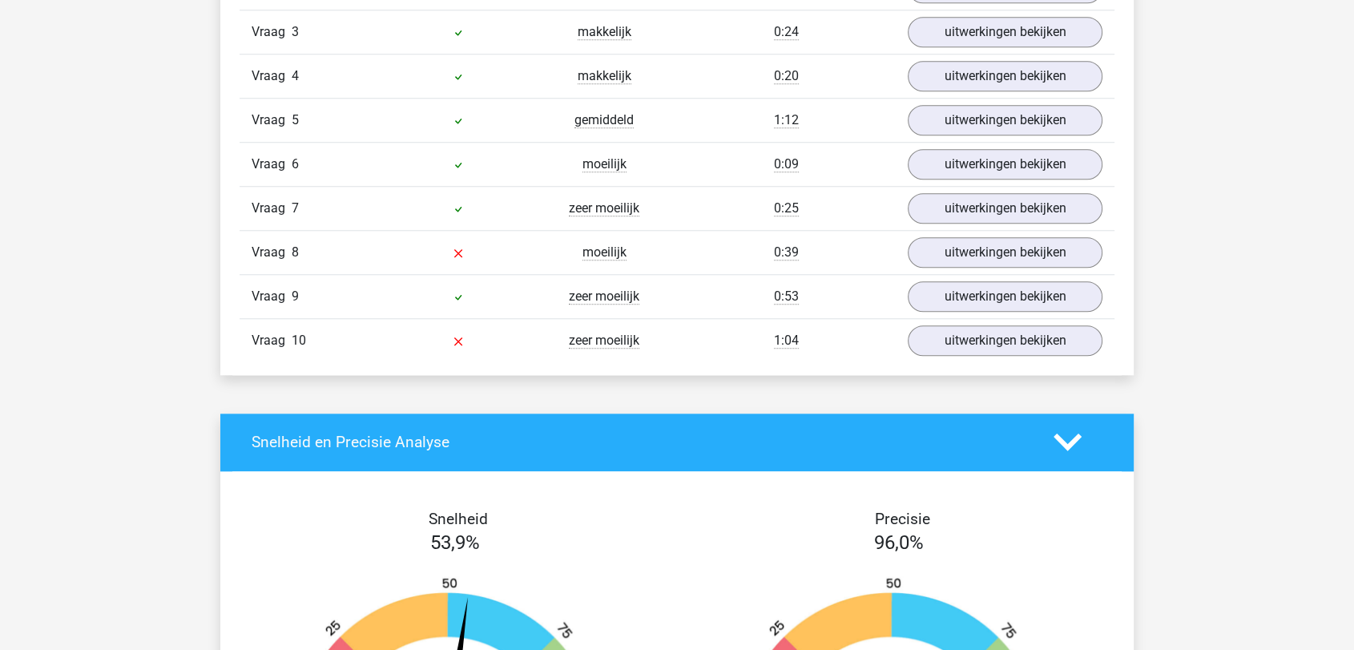
scroll to position [1692, 0]
